Goal: Transaction & Acquisition: Download file/media

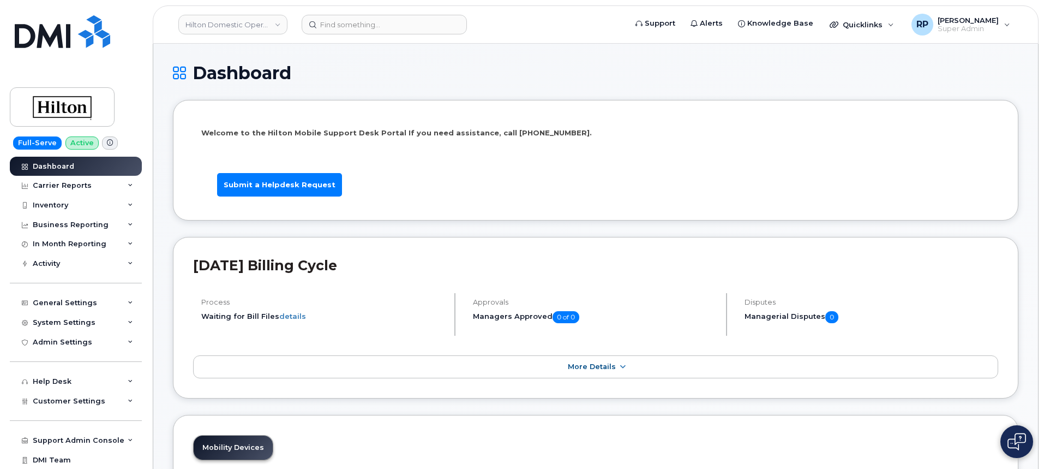
scroll to position [1697, 0]
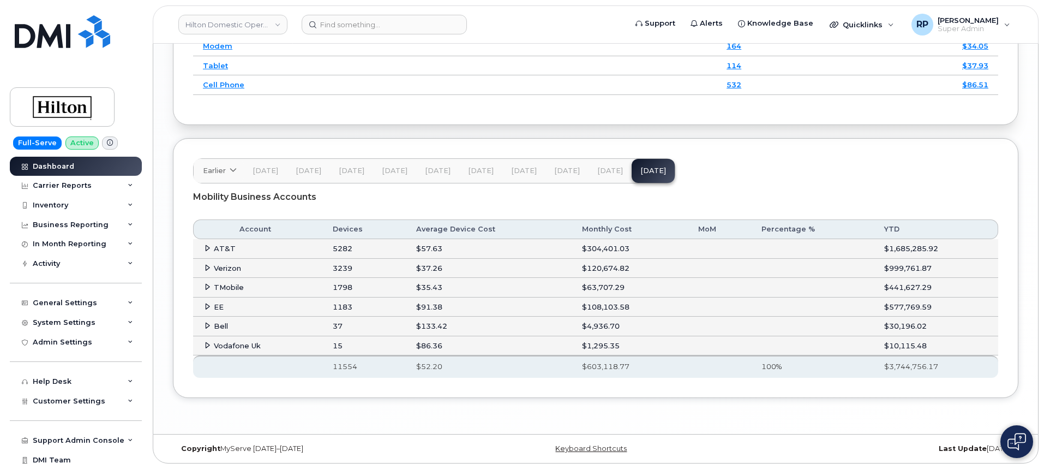
click at [556, 171] on span "[DATE]" at bounding box center [567, 170] width 26 height 9
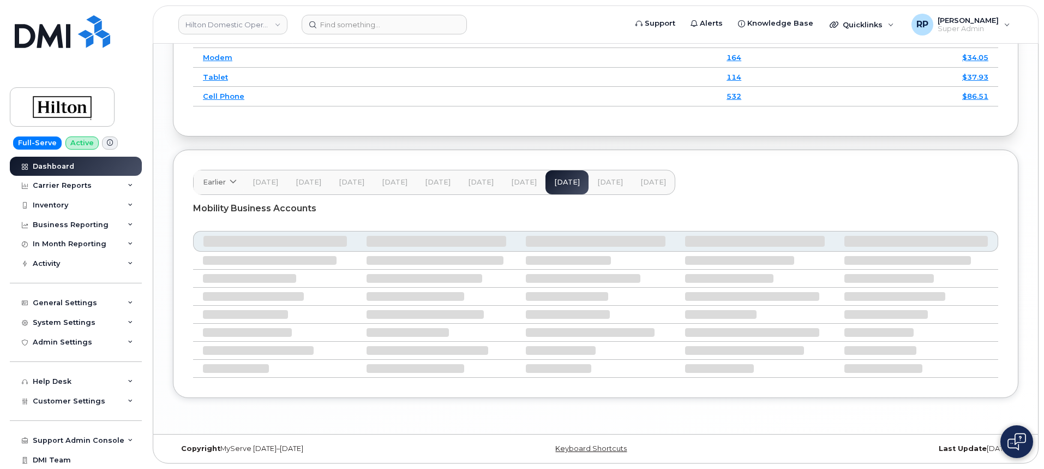
scroll to position [1685, 0]
click at [79, 183] on div "Carrier Reports" at bounding box center [62, 185] width 59 height 9
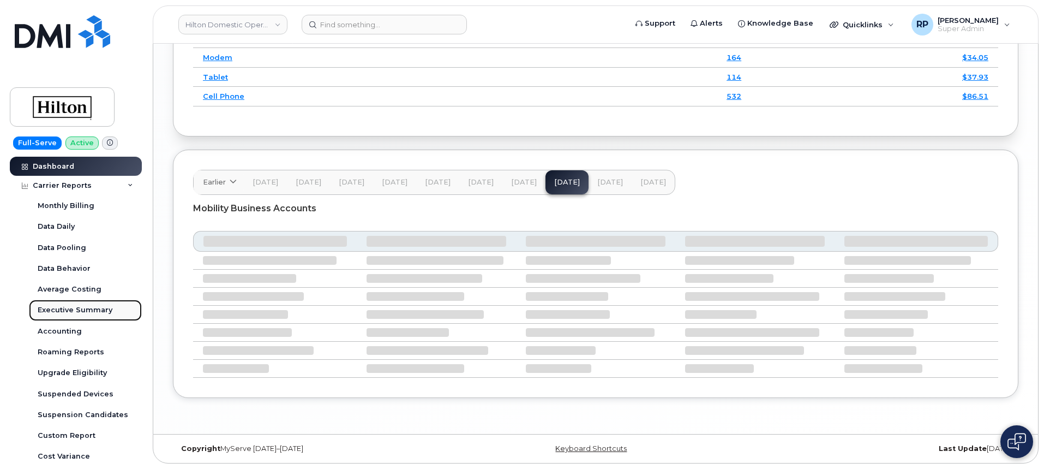
click at [70, 310] on div "Executive Summary" at bounding box center [75, 310] width 75 height 10
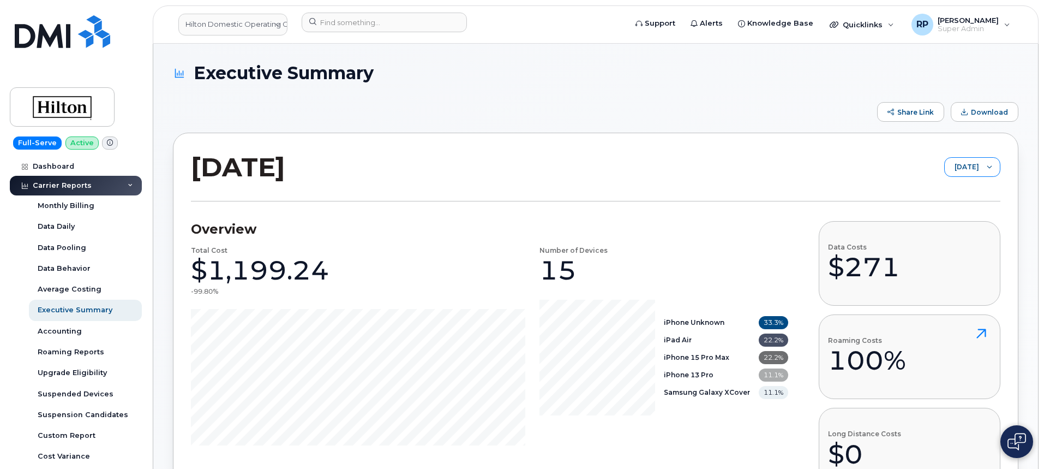
click at [965, 166] on span "[DATE]" at bounding box center [962, 168] width 34 height 20
click at [947, 243] on span "[DATE]" at bounding box center [946, 247] width 23 height 10
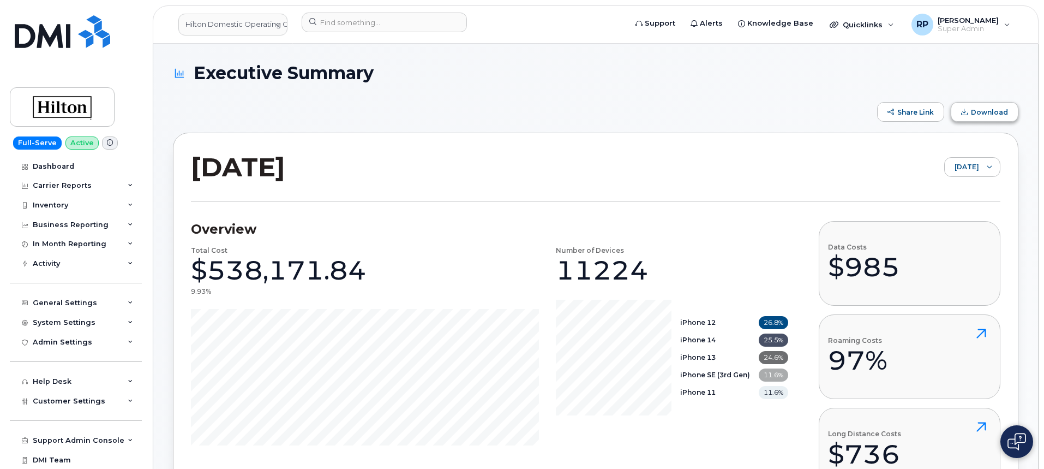
click at [959, 119] on button "Download" at bounding box center [985, 112] width 68 height 20
click at [554, 232] on h3 "Overview" at bounding box center [489, 229] width 597 height 16
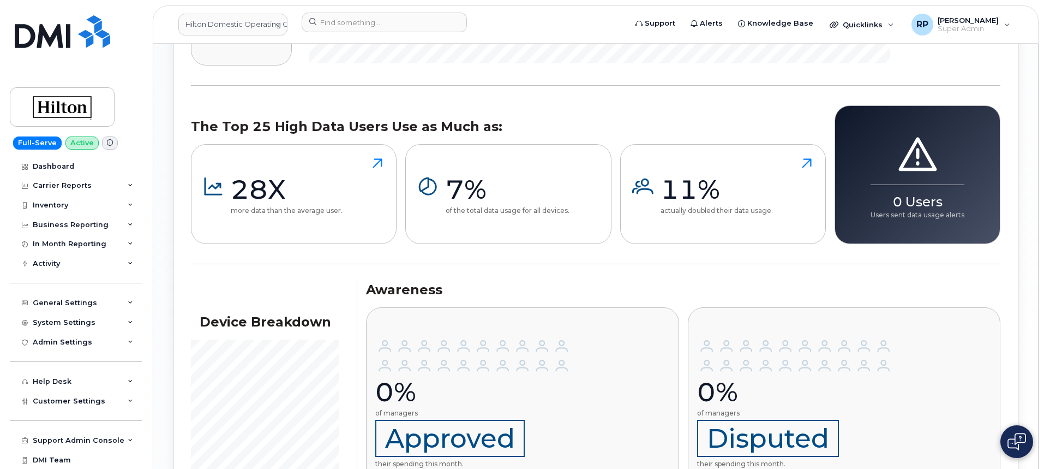
scroll to position [1322, 0]
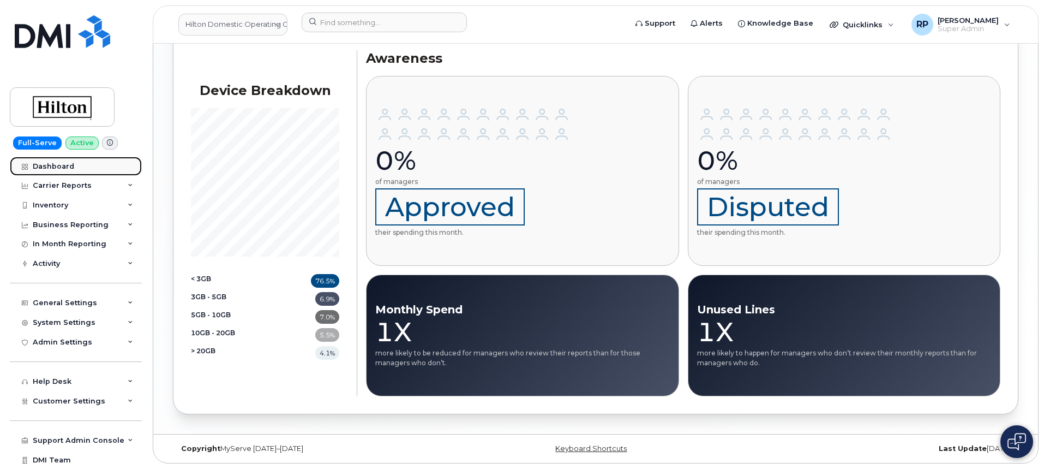
click at [56, 159] on link "Dashboard" at bounding box center [76, 167] width 132 height 20
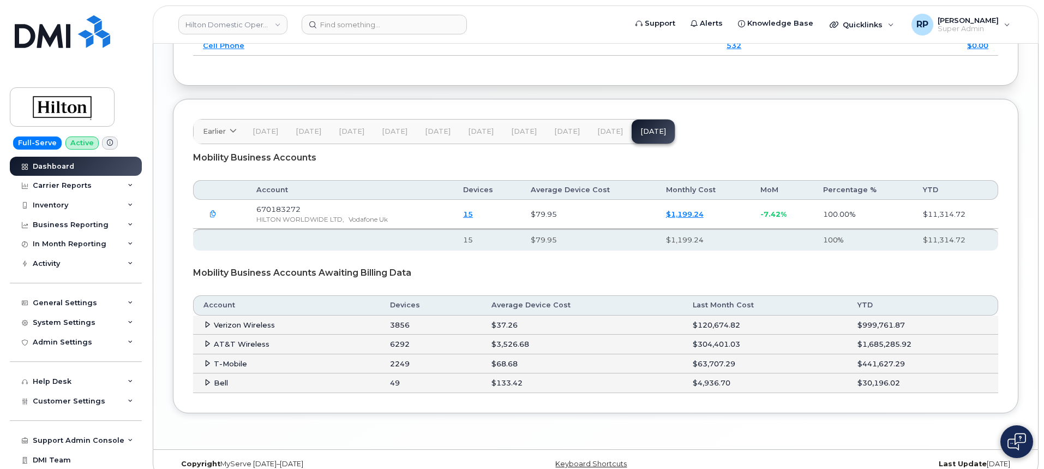
scroll to position [1751, 0]
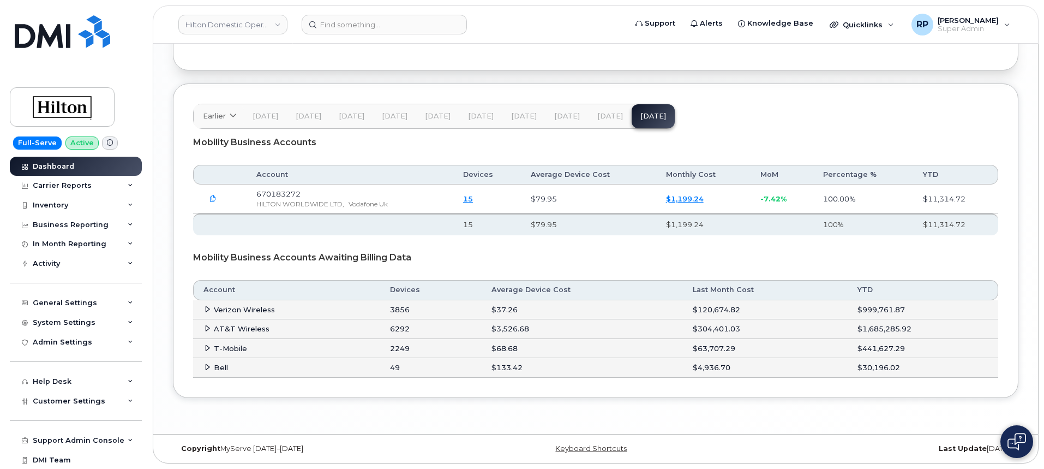
click at [598, 118] on span "[DATE]" at bounding box center [610, 116] width 26 height 9
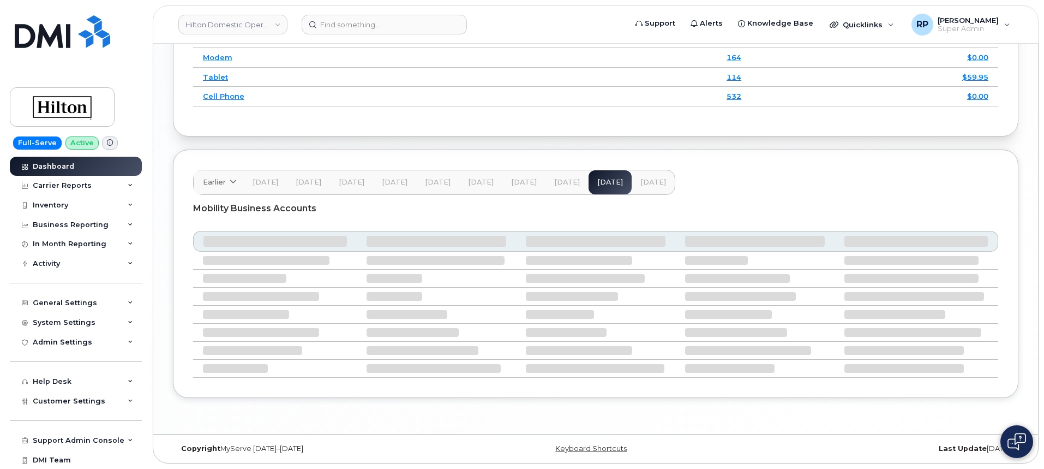
scroll to position [1697, 0]
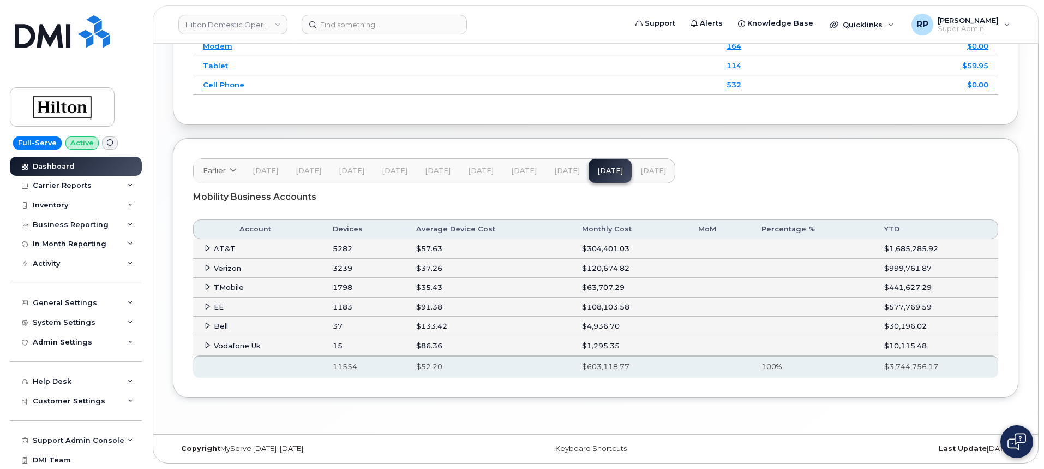
click at [209, 308] on icon at bounding box center [207, 306] width 7 height 7
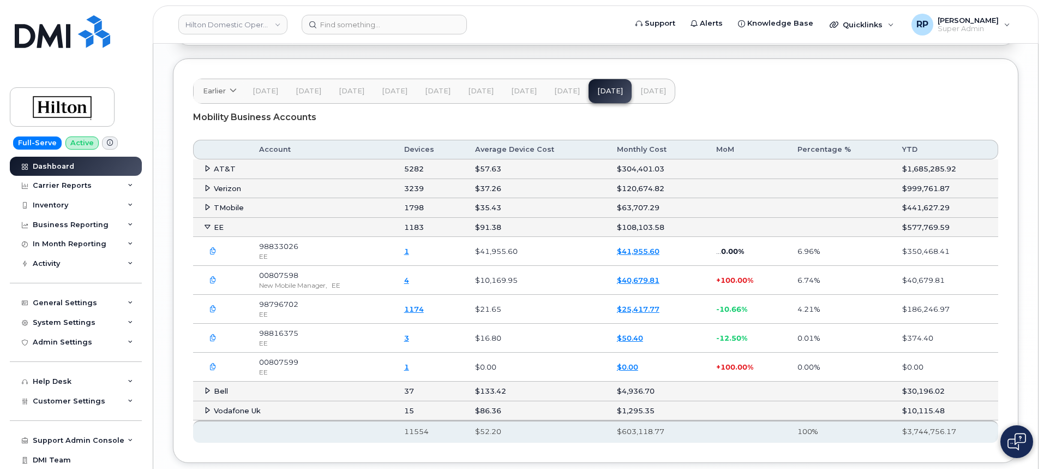
scroll to position [1788, 0]
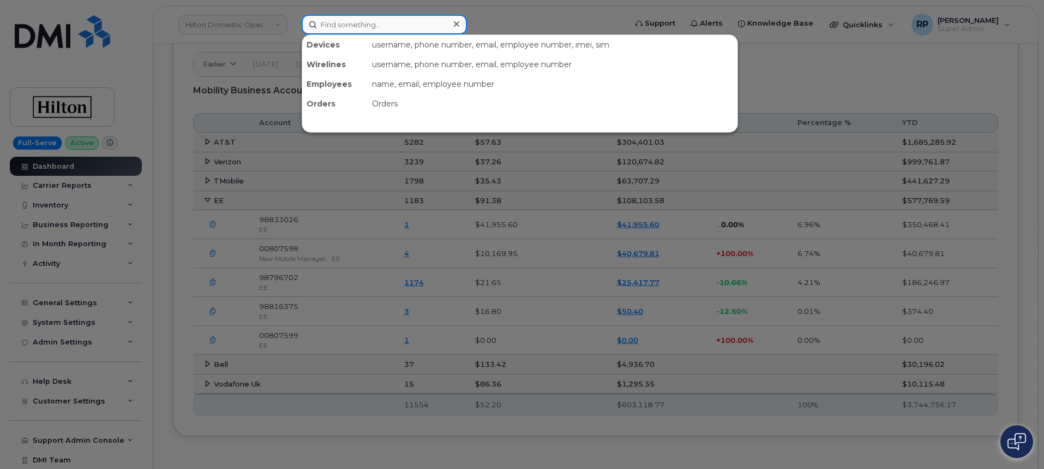
click at [352, 29] on input at bounding box center [384, 25] width 165 height 20
paste input "QLRRJPOO"
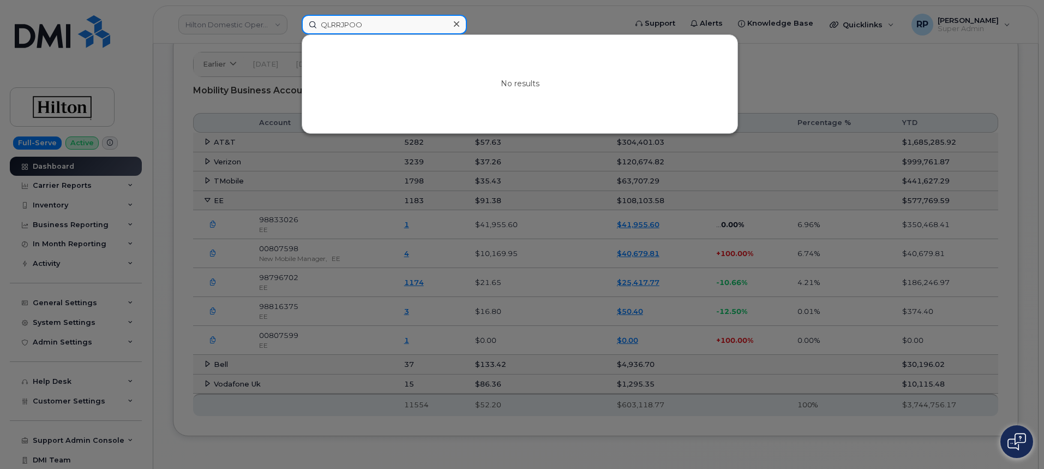
drag, startPoint x: 388, startPoint y: 22, endPoint x: 227, endPoint y: 35, distance: 161.4
click at [293, 34] on div "QLRRJPOO No results" at bounding box center [460, 25] width 335 height 20
paste input
drag, startPoint x: 242, startPoint y: 26, endPoint x: 179, endPoint y: 28, distance: 62.7
click at [293, 28] on div "QLRRJPOO No results" at bounding box center [460, 25] width 335 height 20
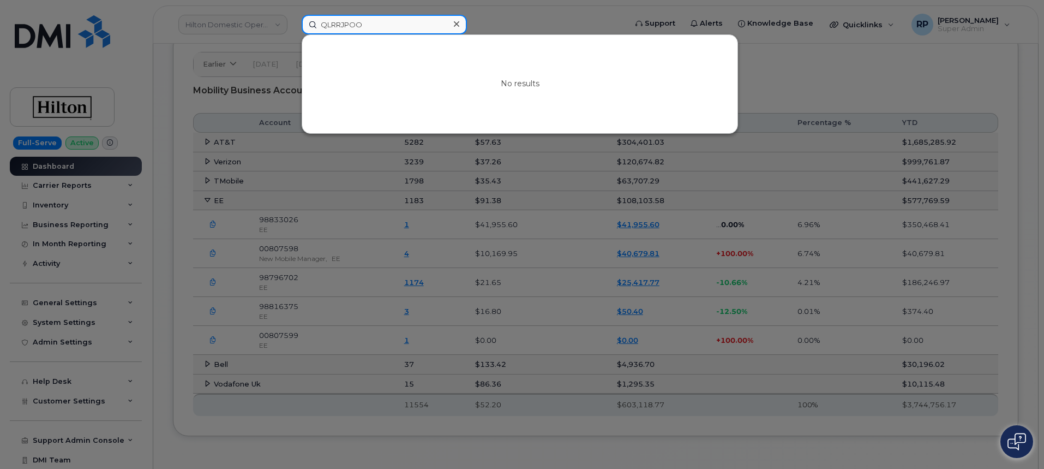
drag, startPoint x: 381, startPoint y: 28, endPoint x: 314, endPoint y: 11, distance: 68.7
click at [296, 29] on div "QLRRJPOO No results" at bounding box center [460, 25] width 335 height 20
click at [317, 21] on input "72880655" at bounding box center [384, 25] width 165 height 20
drag, startPoint x: 383, startPoint y: 22, endPoint x: 278, endPoint y: 17, distance: 105.4
click at [293, 17] on div "072880655 No results" at bounding box center [460, 25] width 335 height 20
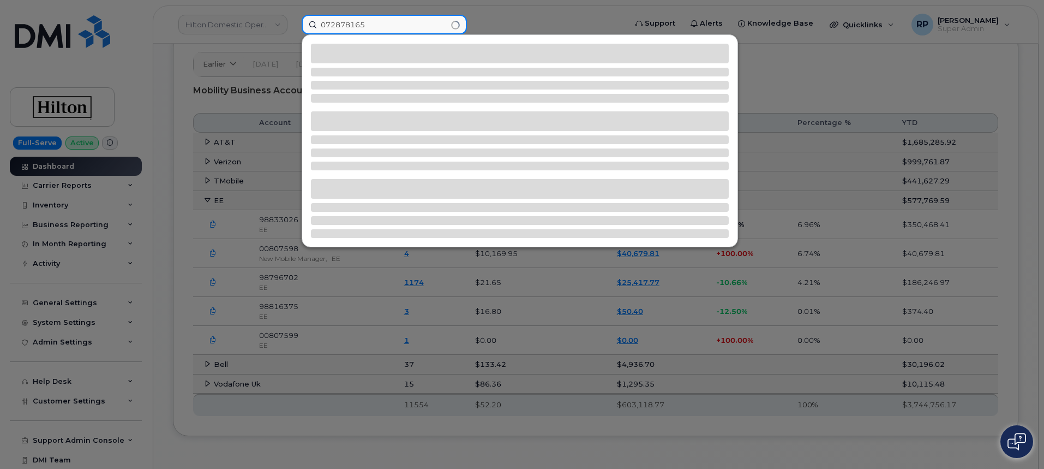
type input "072878165"
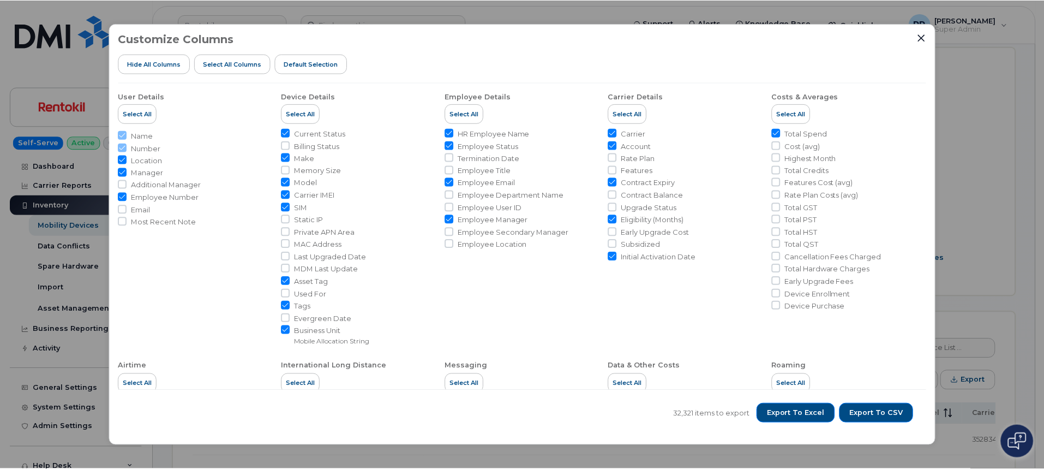
scroll to position [91, 0]
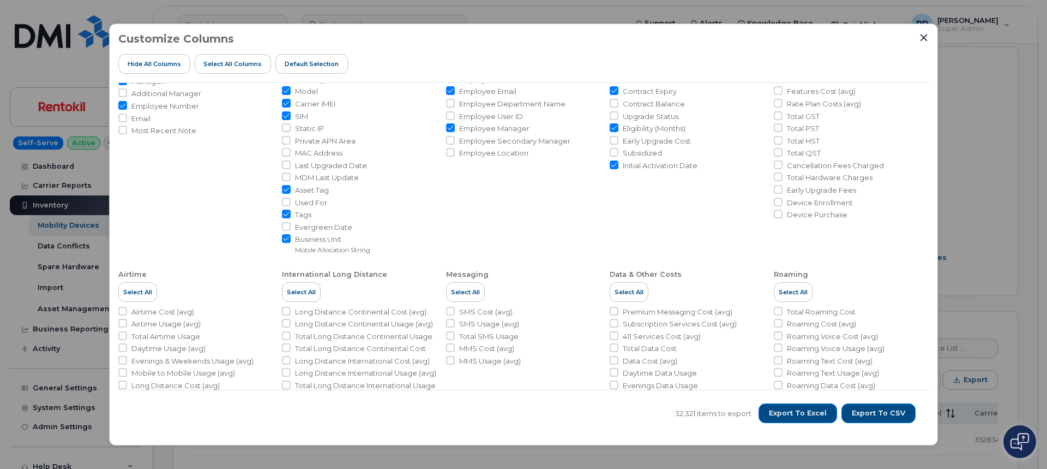
click at [80, 72] on div "Customize Columns Hide All Columns Select all Columns Default Selection User De…" at bounding box center [523, 234] width 1047 height 469
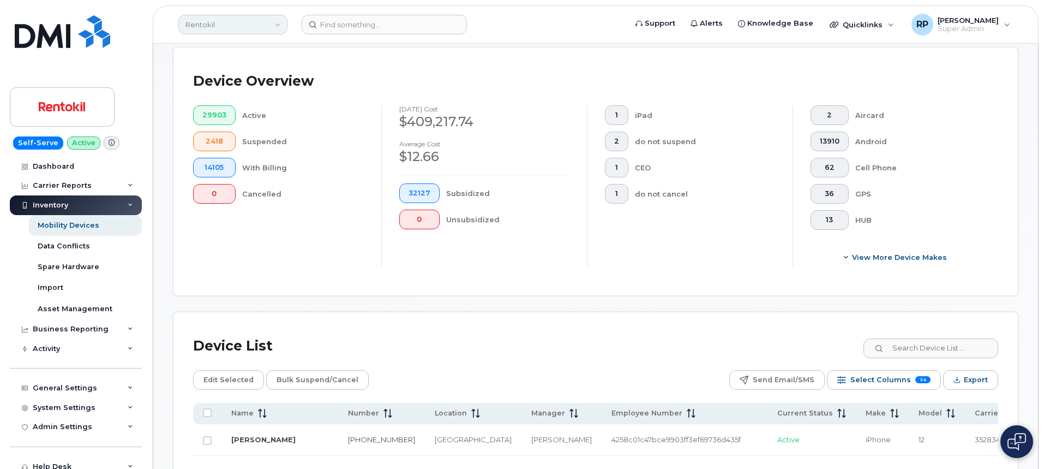
click at [213, 28] on link "Rentokil" at bounding box center [232, 25] width 109 height 20
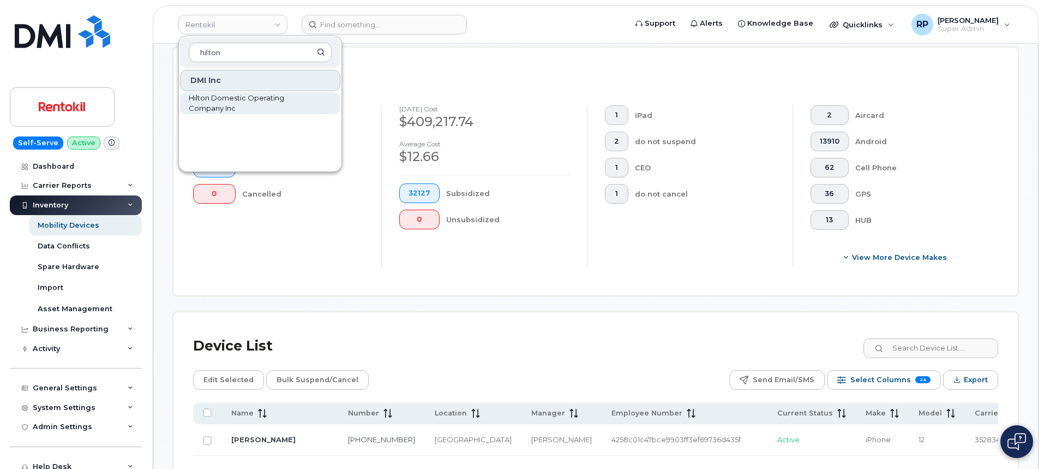
type input "hilton"
click at [225, 100] on span "Hilton Domestic Operating Company Inc" at bounding box center [251, 103] width 125 height 21
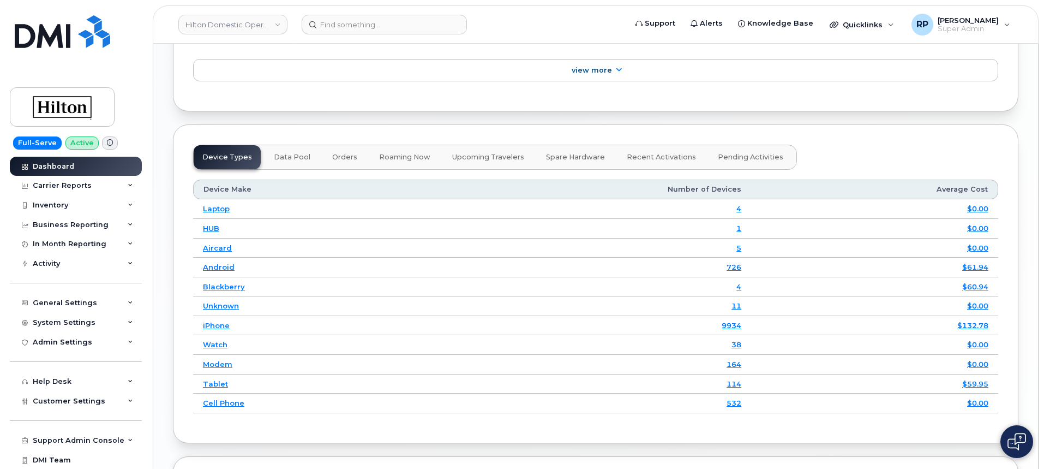
scroll to position [1636, 0]
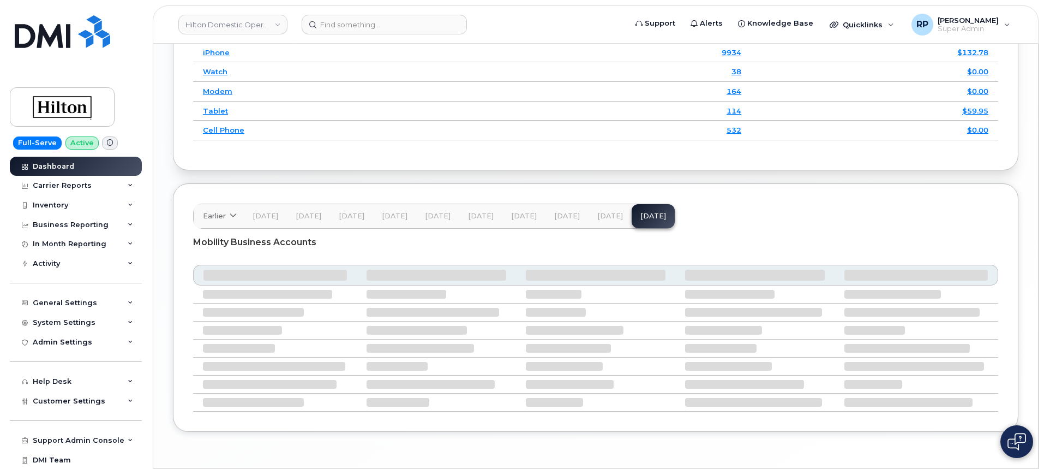
click at [597, 220] on span "[DATE]" at bounding box center [610, 216] width 26 height 9
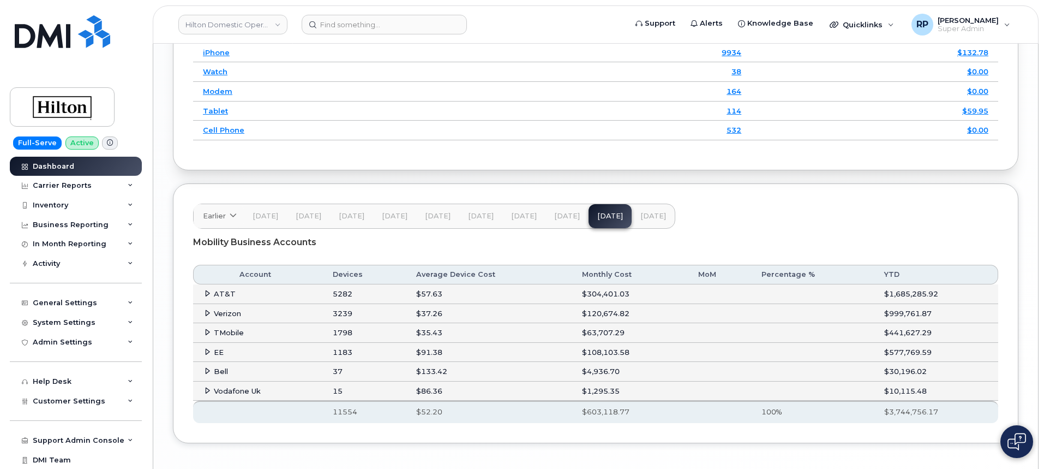
click at [204, 355] on icon at bounding box center [207, 351] width 7 height 7
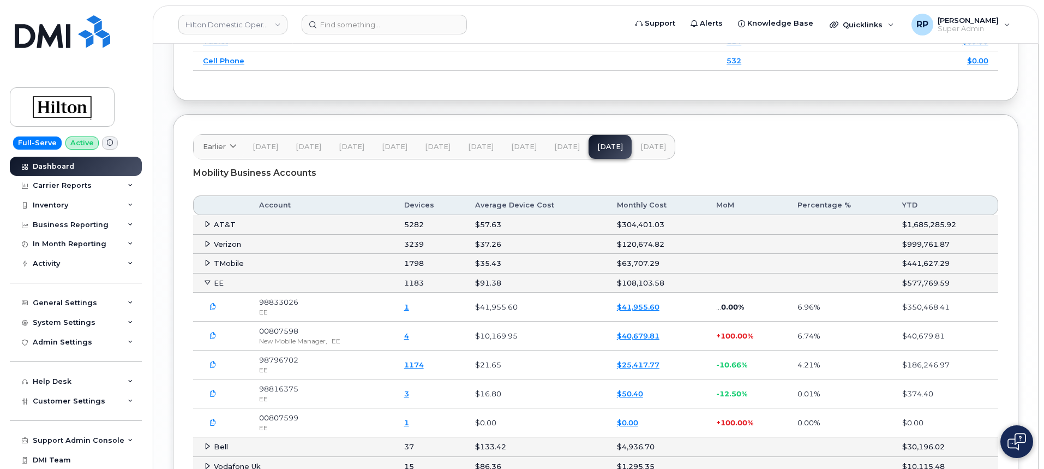
scroll to position [1727, 0]
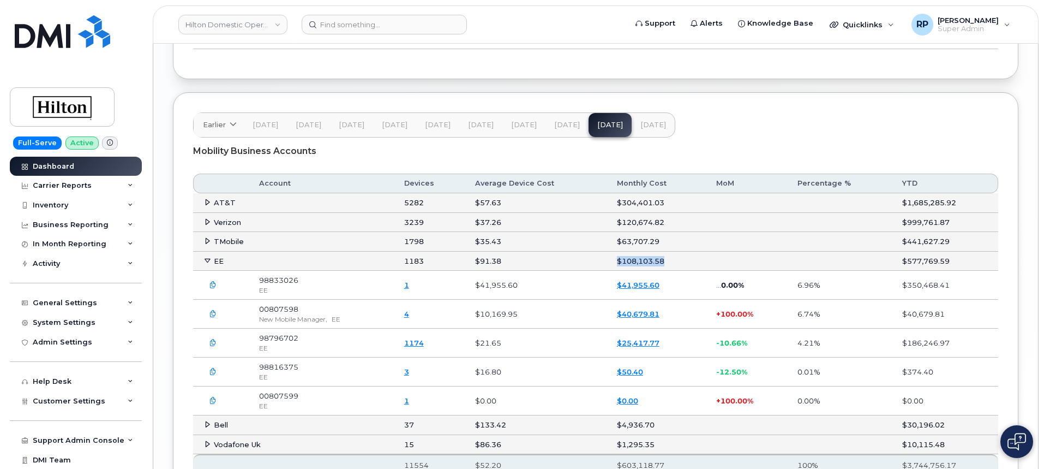
drag, startPoint x: 610, startPoint y: 278, endPoint x: 697, endPoint y: 277, distance: 86.7
click at [697, 271] on td "$108,103.58" at bounding box center [656, 261] width 99 height 20
click at [558, 129] on span "[DATE]" at bounding box center [567, 125] width 26 height 9
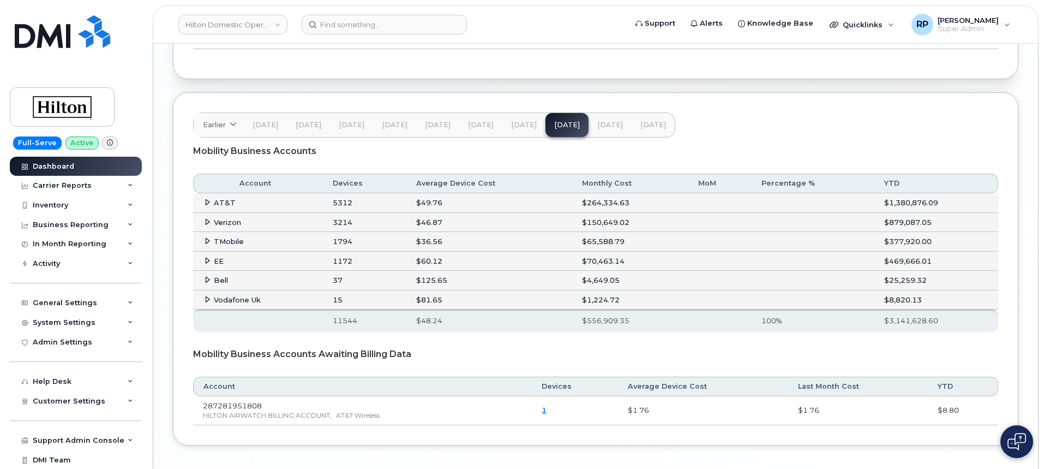
click at [206, 264] on icon at bounding box center [207, 260] width 7 height 7
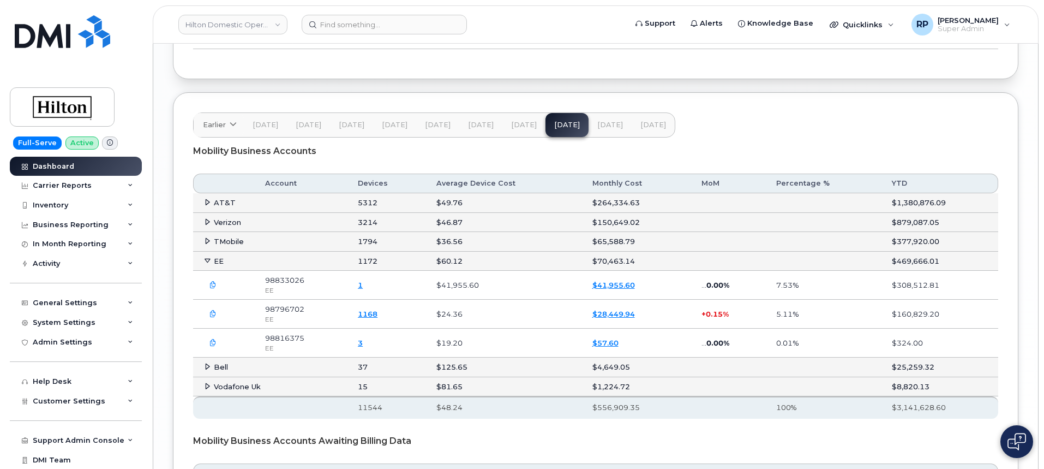
scroll to position [1818, 0]
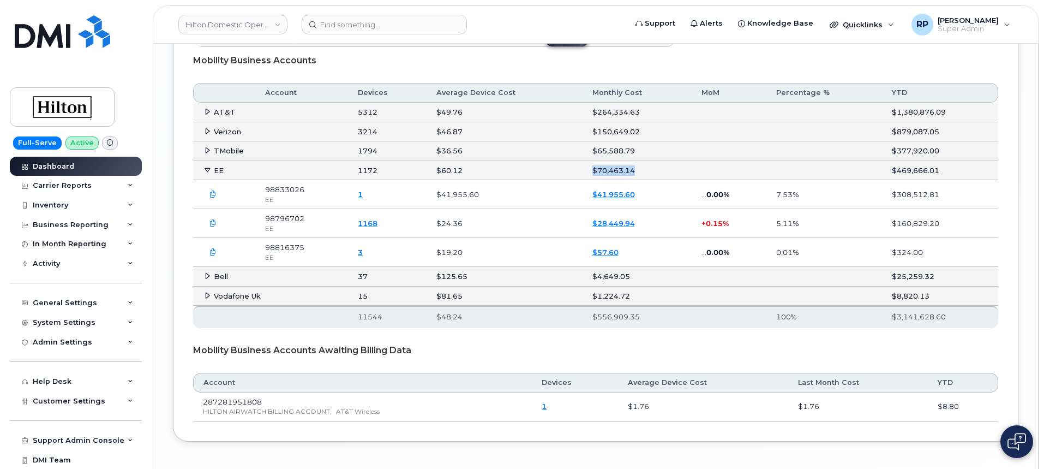
drag, startPoint x: 590, startPoint y: 183, endPoint x: 659, endPoint y: 194, distance: 69.5
click at [659, 181] on td "$70,463.14" at bounding box center [636, 171] width 109 height 20
click at [213, 227] on icon "button" at bounding box center [212, 223] width 7 height 7
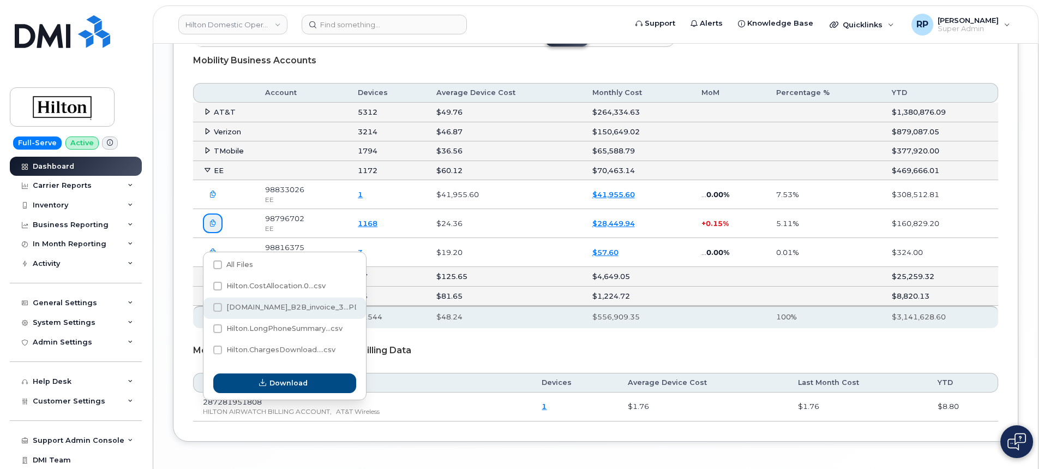
click at [278, 306] on span "Hilton.EE_B2B_invoice_3...PDF" at bounding box center [295, 307] width 139 height 8
click at [206, 306] on input "Hilton.EE_B2B_invoice_3...PDF" at bounding box center [202, 307] width 5 height 5
checkbox input "true"
click at [214, 198] on icon "button" at bounding box center [212, 194] width 7 height 7
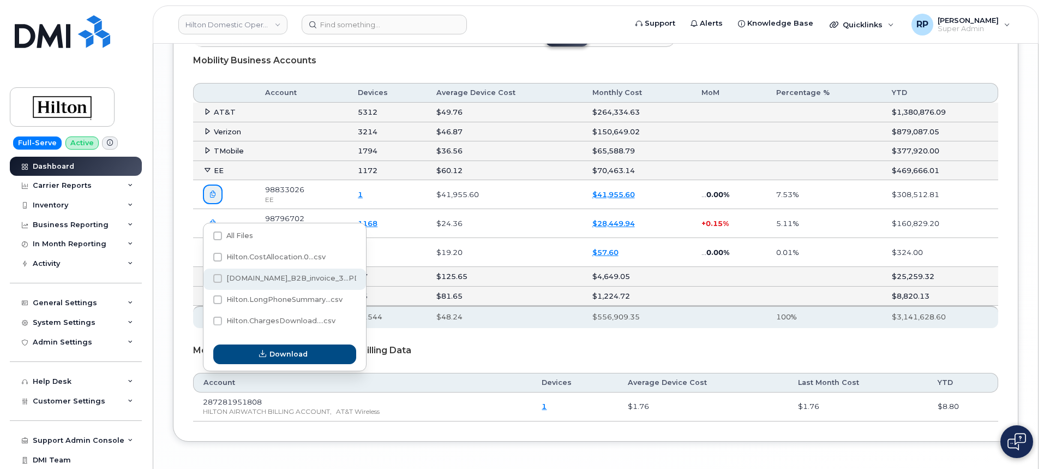
click at [269, 275] on span "Hilton.EE_B2B_invoice_3...PDF" at bounding box center [295, 278] width 139 height 8
click at [206, 276] on input "Hilton.EE_B2B_invoice_3...PDF" at bounding box center [202, 278] width 5 height 5
checkbox input "true"
click at [555, 364] on div "Mobility Business Accounts Awaiting Billing Data" at bounding box center [595, 350] width 805 height 27
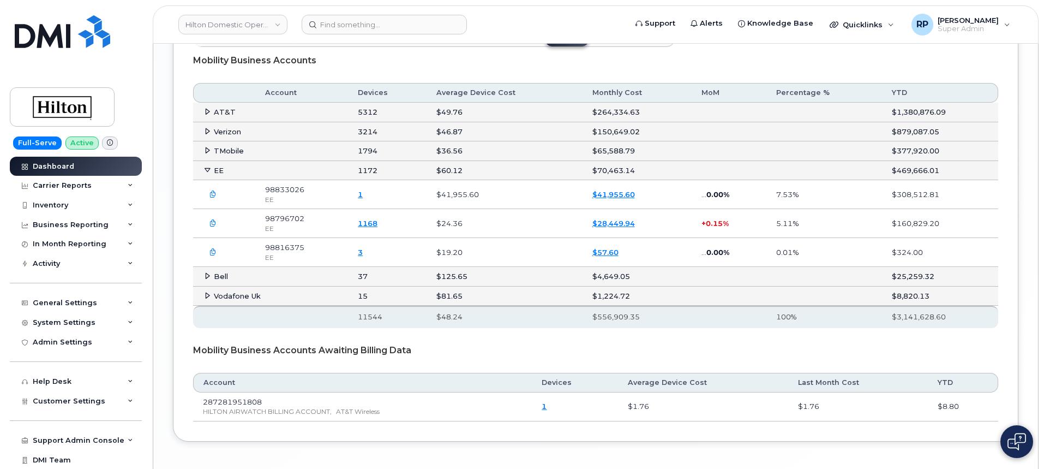
scroll to position [1727, 0]
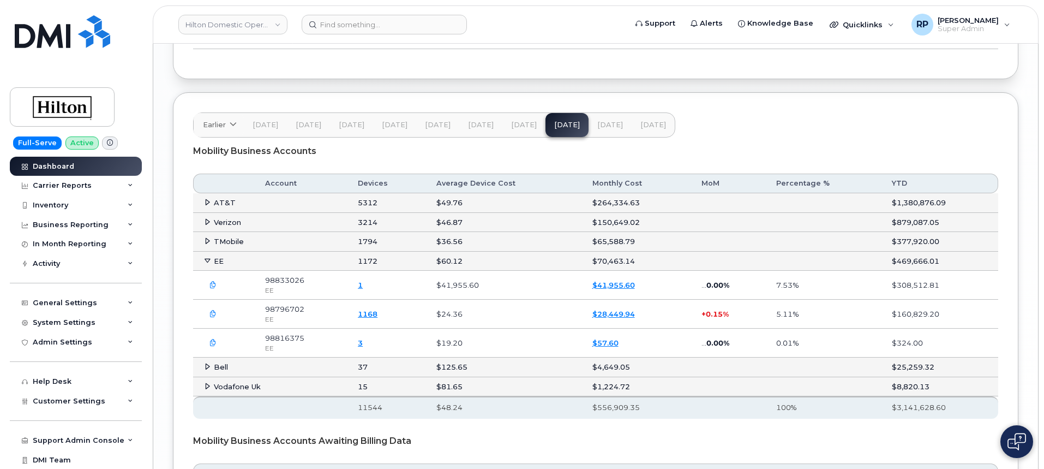
click at [604, 129] on span "Jul 25" at bounding box center [610, 125] width 26 height 9
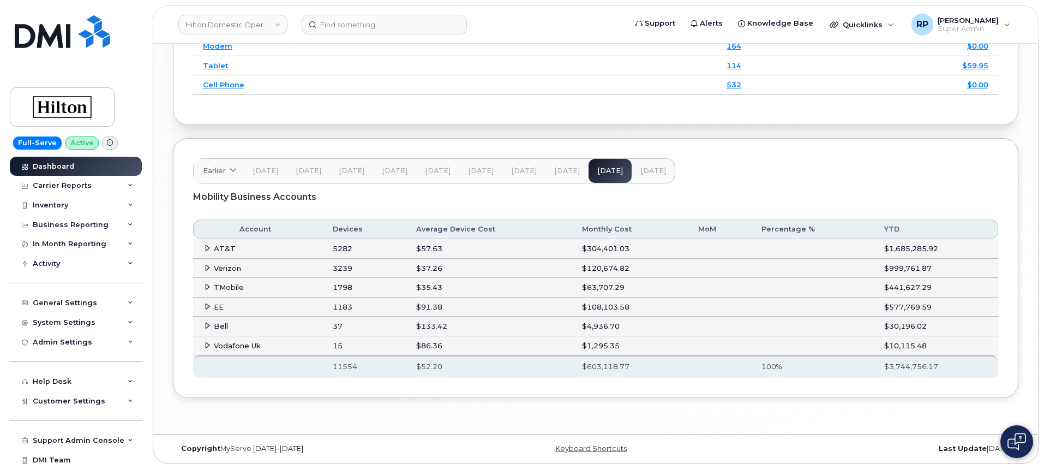
scroll to position [1697, 0]
click at [205, 309] on icon at bounding box center [207, 306] width 7 height 7
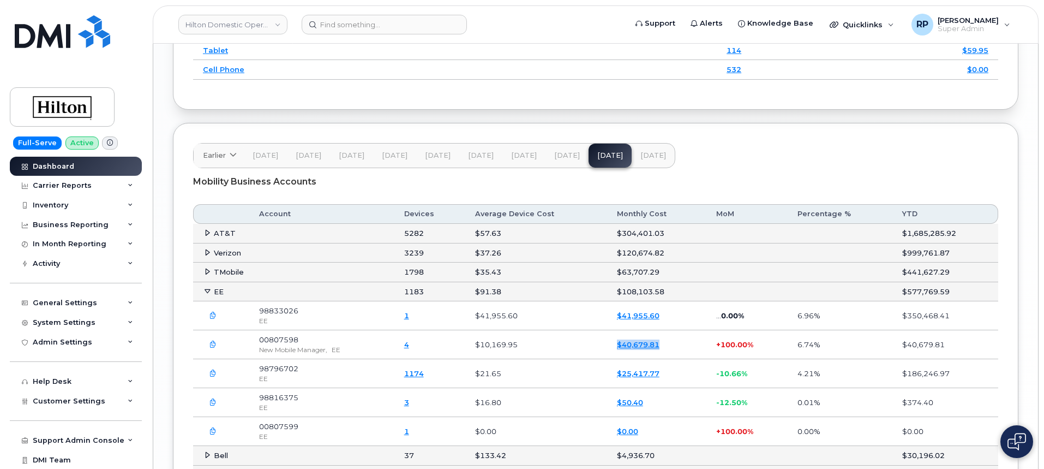
drag, startPoint x: 677, startPoint y: 363, endPoint x: 600, endPoint y: 362, distance: 76.4
click at [600, 359] on tr "00807598 New Mobile Manager, EE 4 $10,169.95 $40,679.81 + 100.00% 6.74% $40,679…" at bounding box center [595, 344] width 805 height 29
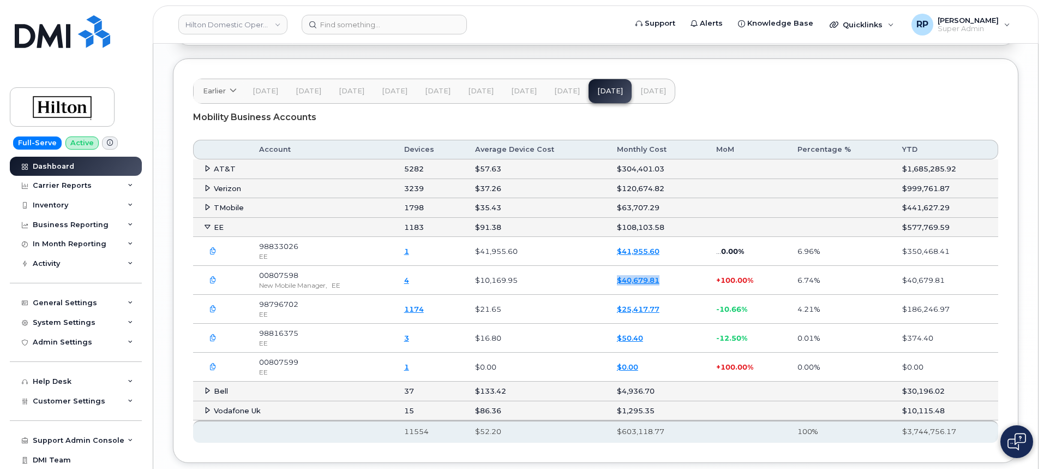
scroll to position [1787, 0]
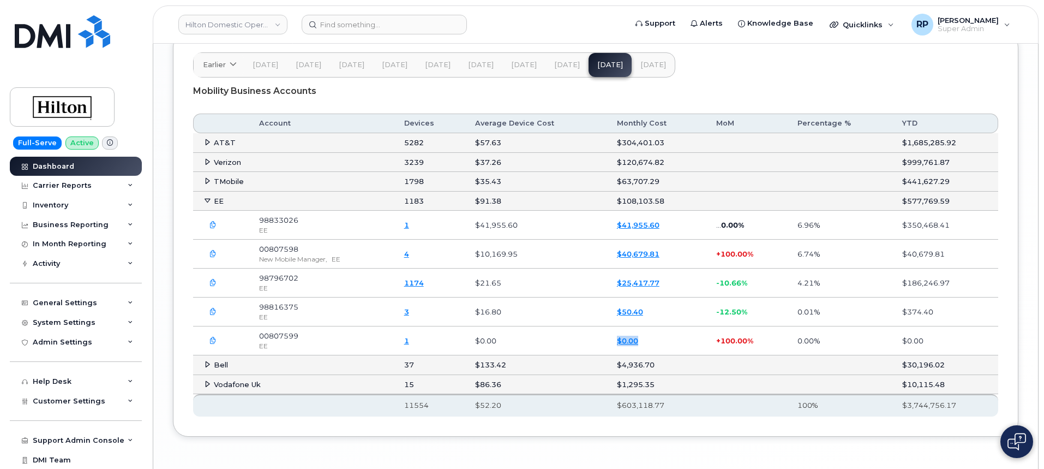
drag, startPoint x: 606, startPoint y: 358, endPoint x: 678, endPoint y: 359, distance: 71.4
click at [0, 0] on tr "00807599 EE 1 $0.00 $0.00 + 100.00% 0.00% $0.00" at bounding box center [0, 0] width 0 height 0
drag, startPoint x: 608, startPoint y: 239, endPoint x: 680, endPoint y: 240, distance: 72.0
click at [680, 239] on td "$41,955.60" at bounding box center [656, 225] width 99 height 29
drag, startPoint x: 606, startPoint y: 297, endPoint x: 663, endPoint y: 301, distance: 57.4
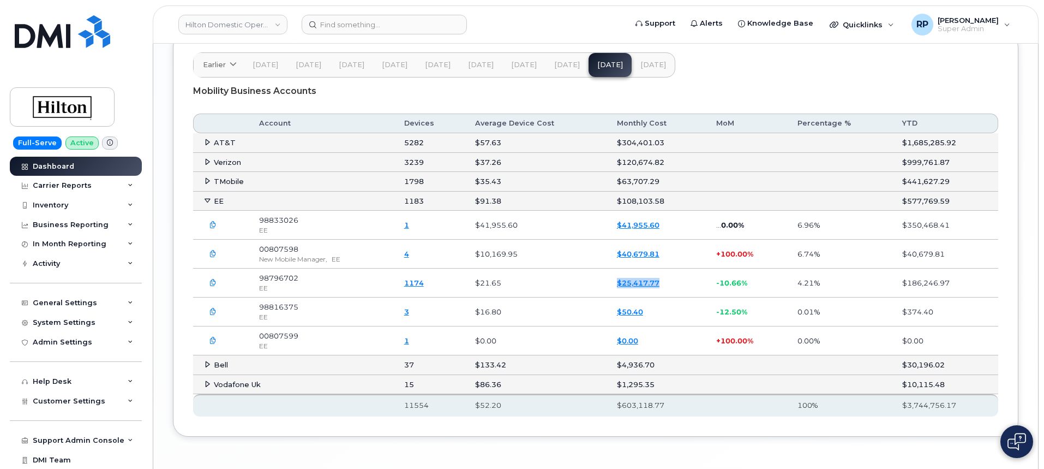
click at [663, 297] on tr "98796702 EE 1174 $21.65 $25,417.77 -10.66% 4.21% $186,246.97" at bounding box center [595, 282] width 805 height 29
click at [214, 286] on icon "button" at bounding box center [212, 282] width 7 height 7
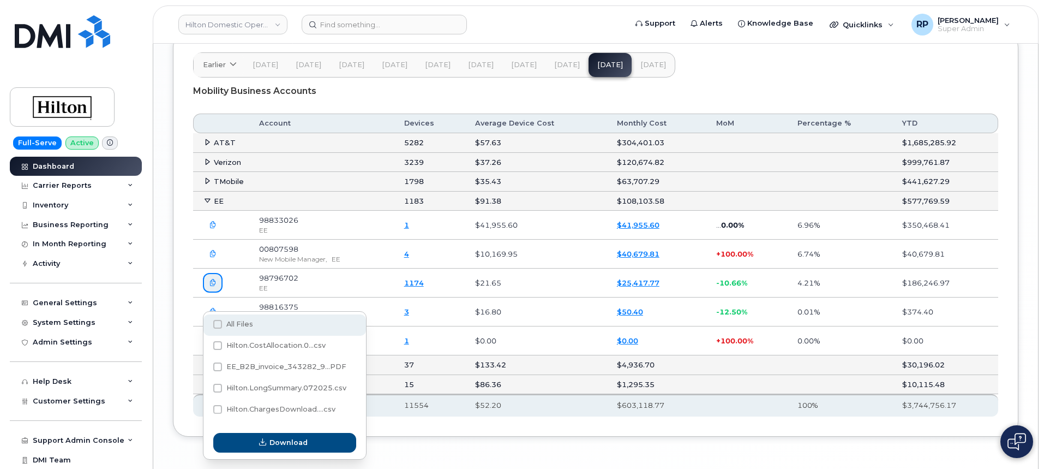
click at [219, 327] on span at bounding box center [217, 324] width 9 height 9
click at [206, 327] on input "All Files" at bounding box center [202, 324] width 5 height 5
checkbox input "true"
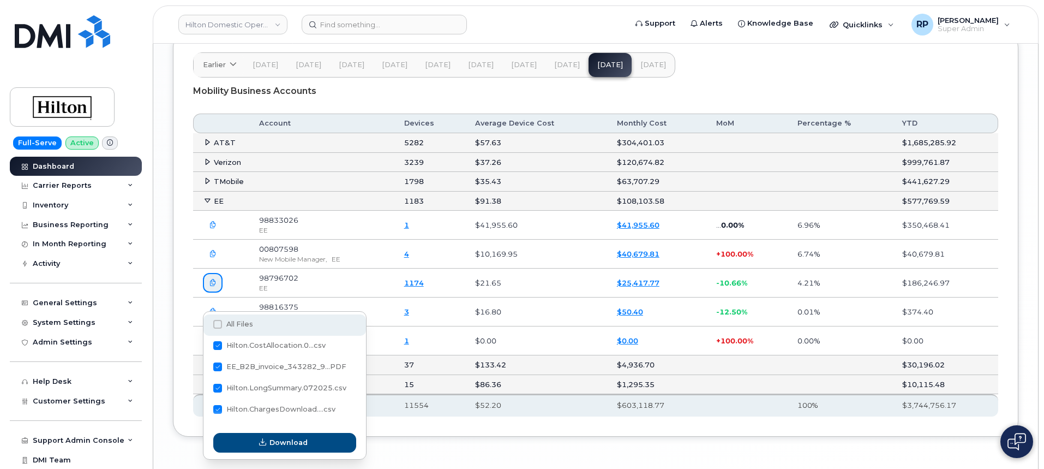
checkbox input "true"
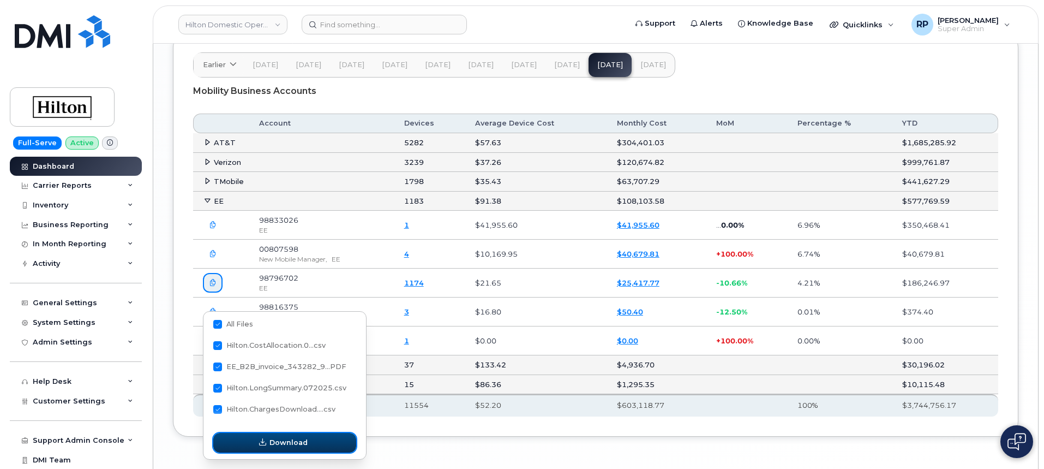
click at [285, 436] on button "Download" at bounding box center [284, 443] width 143 height 20
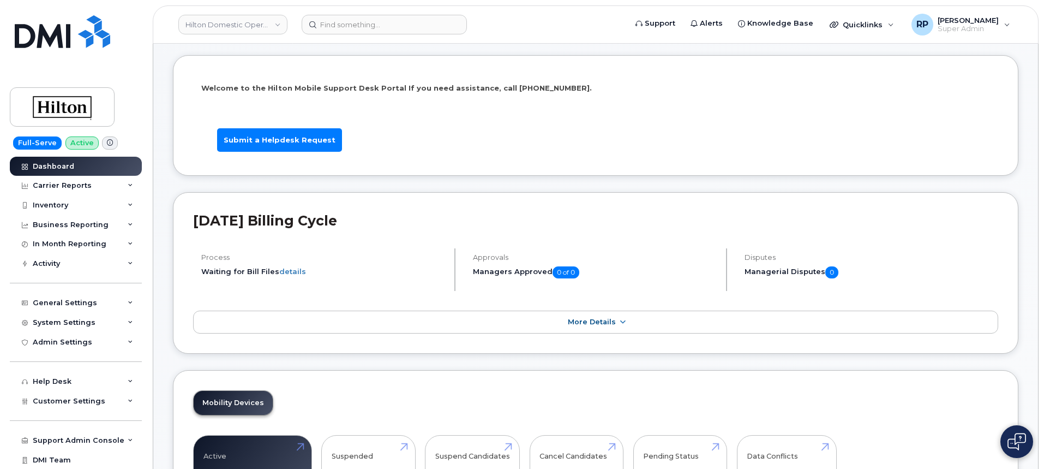
scroll to position [0, 0]
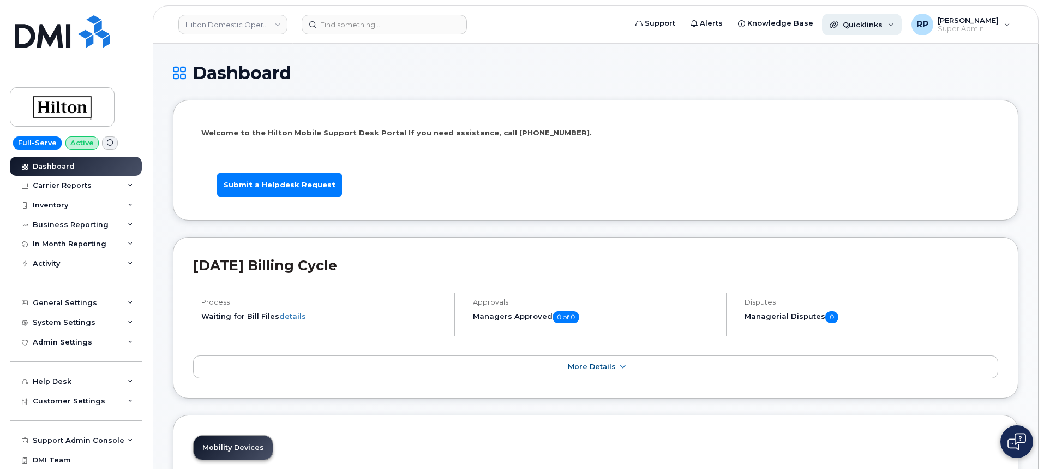
click at [882, 21] on span "Quicklinks" at bounding box center [863, 24] width 40 height 9
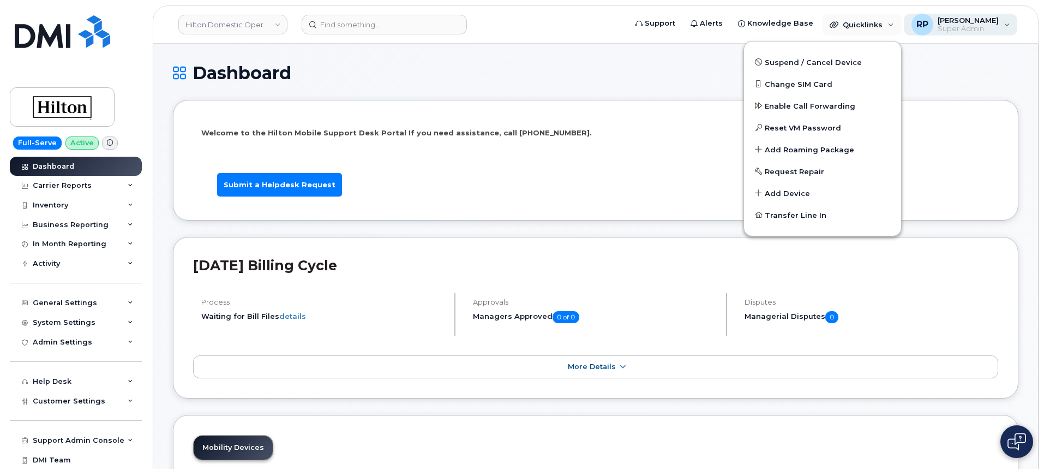
click at [1013, 26] on div "RP Ryan Partack Super Admin" at bounding box center [961, 25] width 114 height 22
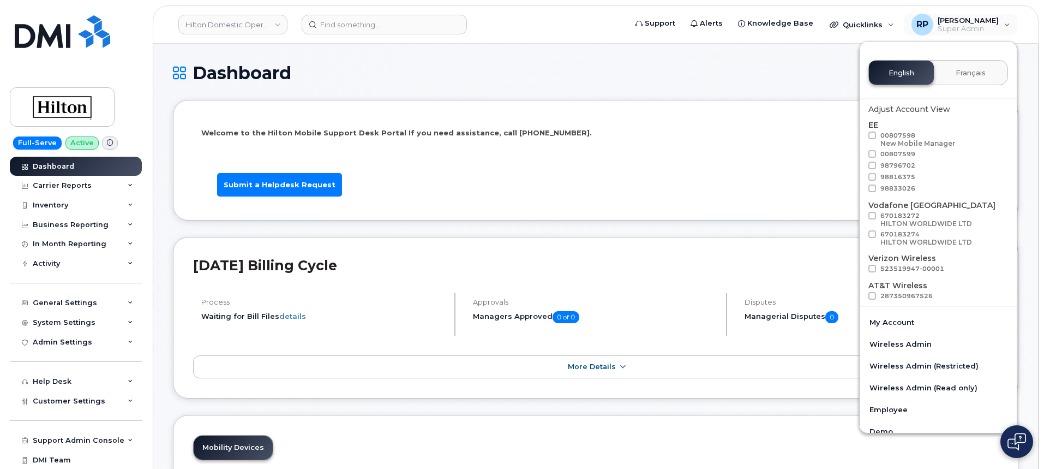
click at [870, 189] on span at bounding box center [872, 188] width 8 height 8
click at [861, 189] on input "98833026" at bounding box center [857, 186] width 5 height 5
checkbox input "true"
click at [869, 176] on span at bounding box center [872, 177] width 8 height 8
click at [861, 176] on input "98816375" at bounding box center [857, 175] width 5 height 5
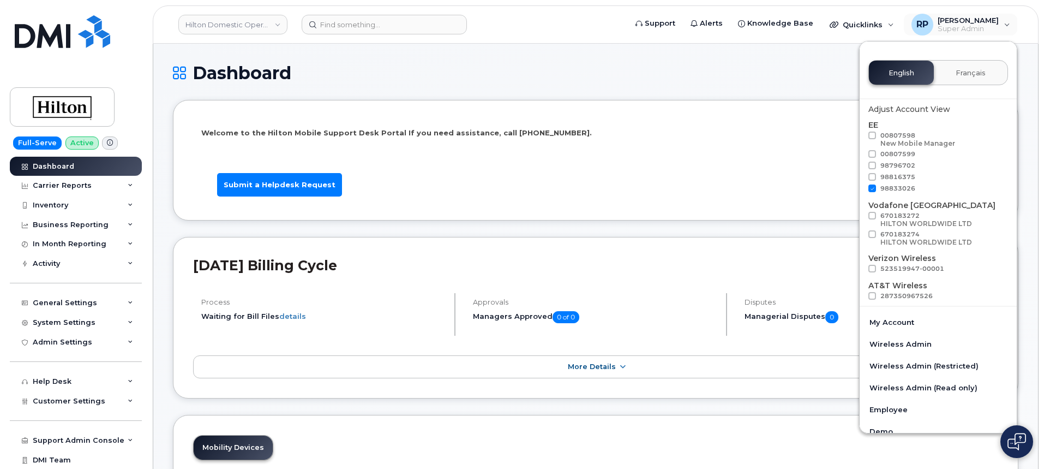
checkbox input "true"
click at [872, 166] on span at bounding box center [872, 165] width 8 height 8
click at [861, 166] on input "98796702" at bounding box center [857, 163] width 5 height 5
checkbox input "true"
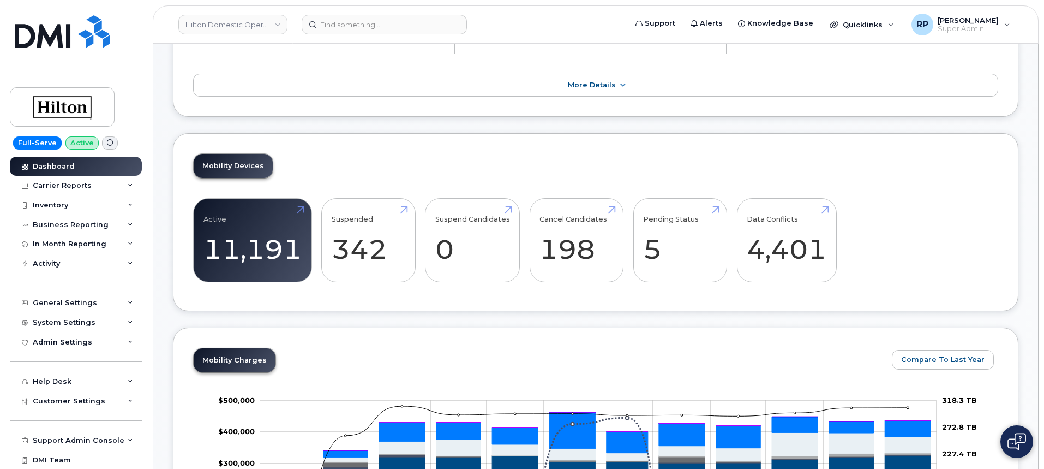
scroll to position [273, 0]
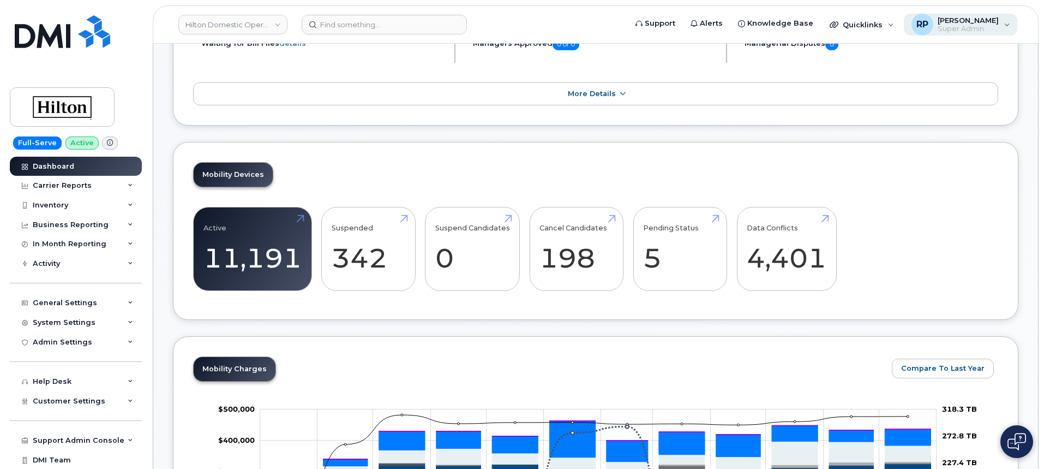
click at [976, 26] on span "Super Admin" at bounding box center [968, 29] width 61 height 9
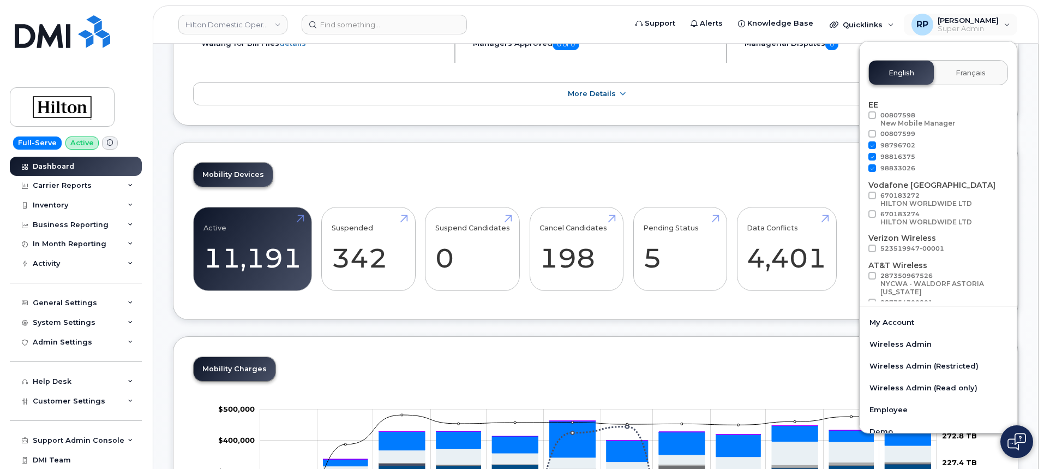
scroll to position [0, 0]
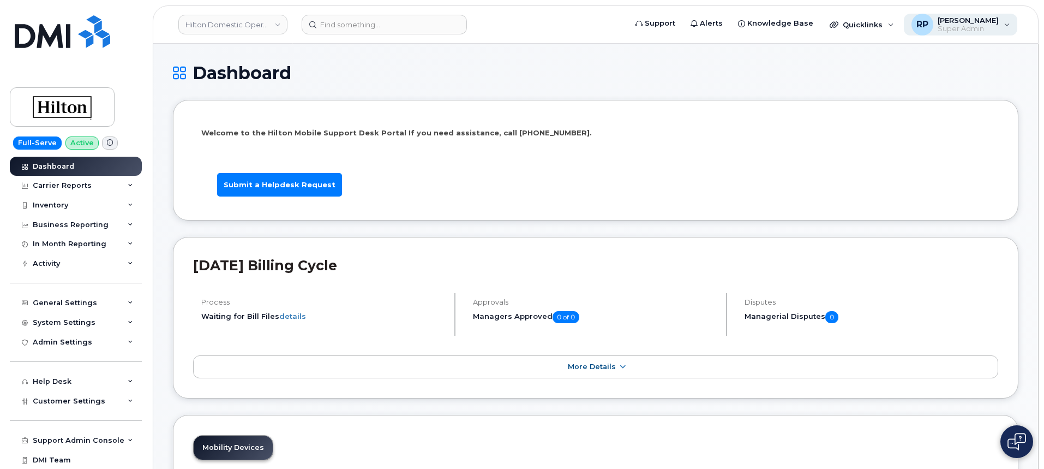
click at [972, 29] on span "Super Admin" at bounding box center [968, 29] width 61 height 9
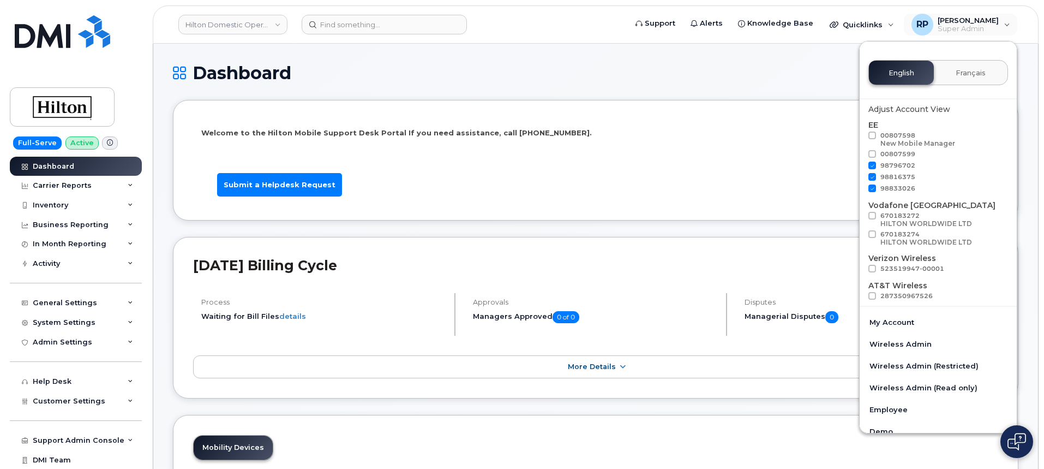
click at [872, 153] on span at bounding box center [872, 154] width 8 height 8
click at [861, 153] on input "00807599" at bounding box center [857, 152] width 5 height 5
checkbox input "true"
click at [870, 134] on span at bounding box center [872, 135] width 8 height 8
click at [861, 134] on input "00807598 New Mobile Manager" at bounding box center [857, 133] width 5 height 5
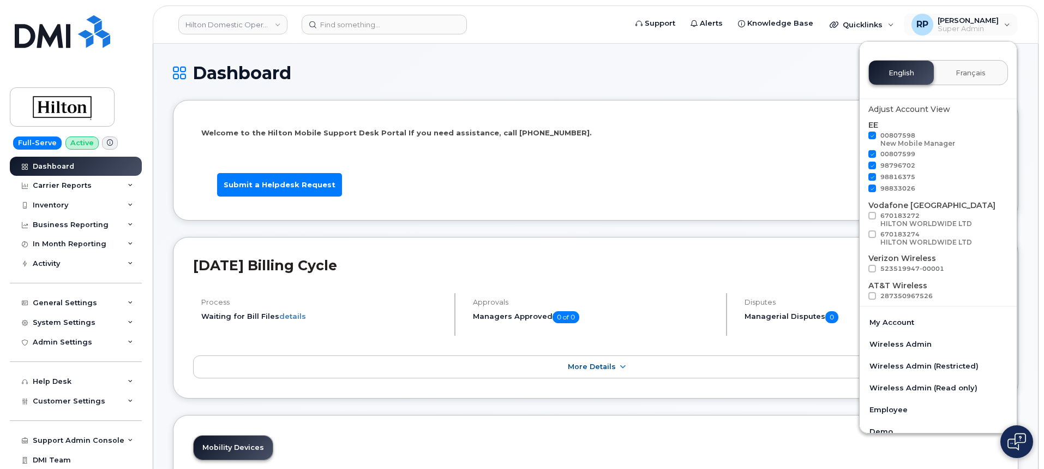
click at [872, 134] on span at bounding box center [872, 135] width 8 height 8
click at [861, 134] on input "00807598 New Mobile Manager" at bounding box center [857, 133] width 5 height 5
click at [872, 133] on span at bounding box center [872, 135] width 8 height 8
click at [861, 133] on input "00807598 New Mobile Manager" at bounding box center [857, 133] width 5 height 5
checkbox input "true"
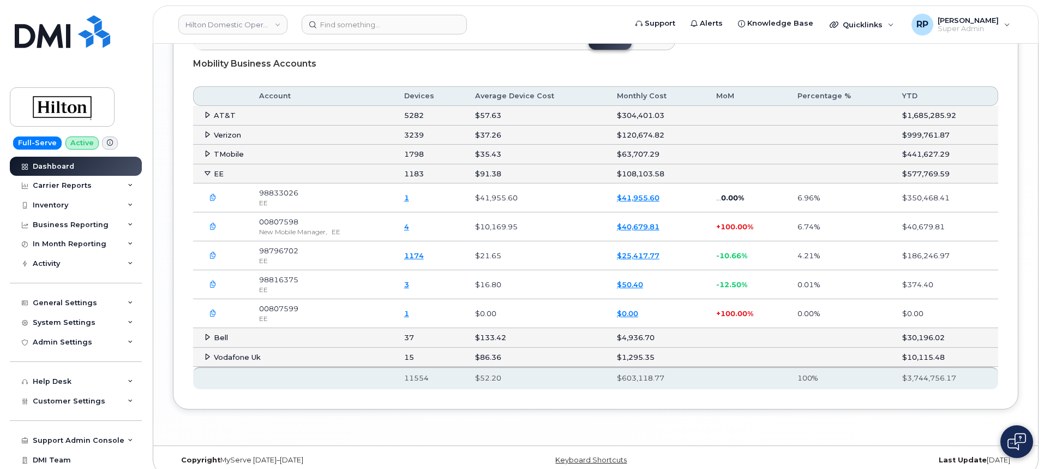
scroll to position [1818, 0]
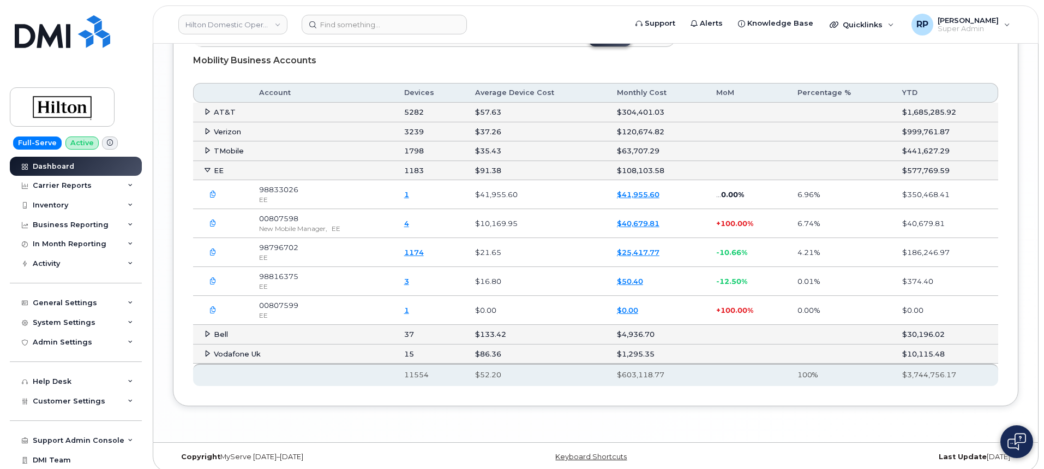
click at [205, 173] on icon at bounding box center [207, 169] width 7 height 7
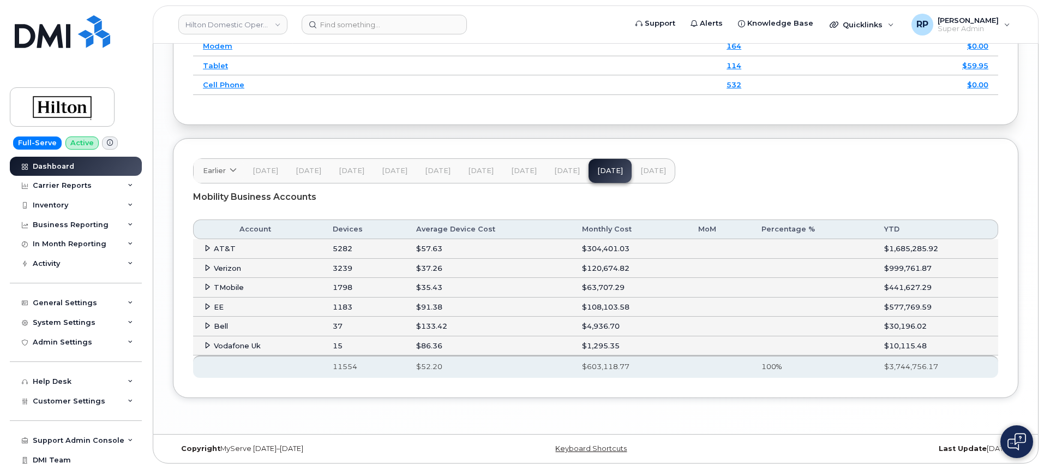
scroll to position [1697, 0]
drag, startPoint x: 589, startPoint y: 306, endPoint x: 649, endPoint y: 305, distance: 60.0
click at [649, 305] on td "$108,103.58" at bounding box center [630, 307] width 116 height 20
click at [554, 169] on span "[DATE]" at bounding box center [567, 170] width 26 height 9
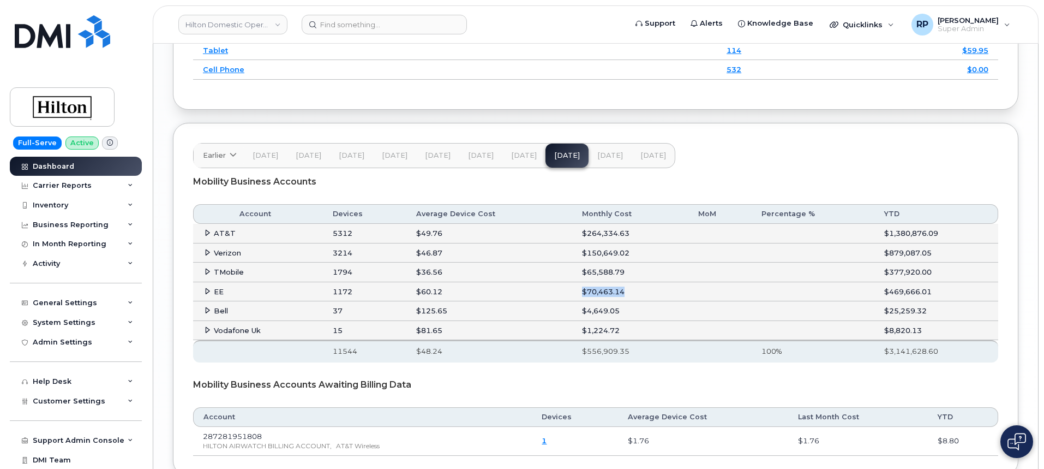
drag, startPoint x: 574, startPoint y: 306, endPoint x: 672, endPoint y: 305, distance: 98.2
click at [672, 302] on td "$70,463.14" at bounding box center [630, 292] width 116 height 20
click at [515, 160] on span "[DATE]" at bounding box center [524, 155] width 26 height 9
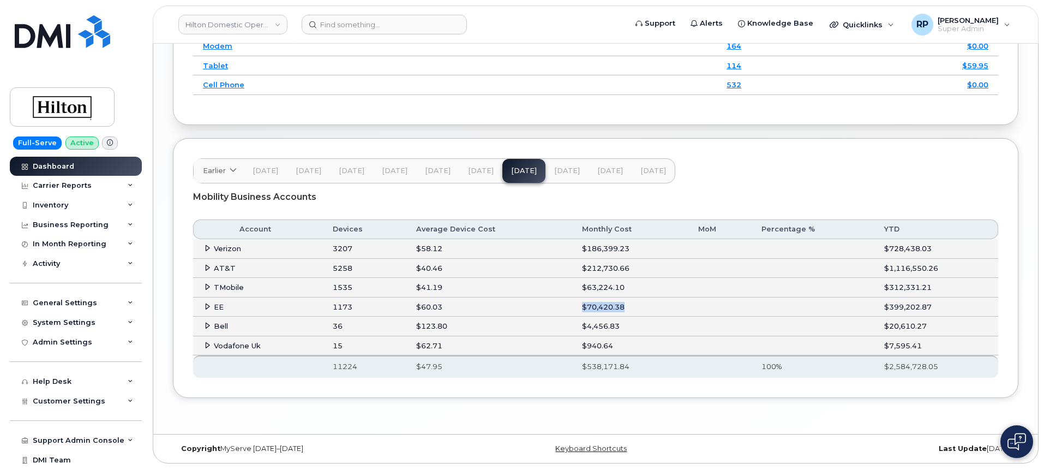
drag, startPoint x: 568, startPoint y: 299, endPoint x: 639, endPoint y: 305, distance: 71.7
click at [639, 305] on tr "EE 1173 $60.03 $70,420.38 $399,202.87" at bounding box center [595, 307] width 805 height 20
click at [571, 171] on span "[DATE]" at bounding box center [567, 170] width 26 height 9
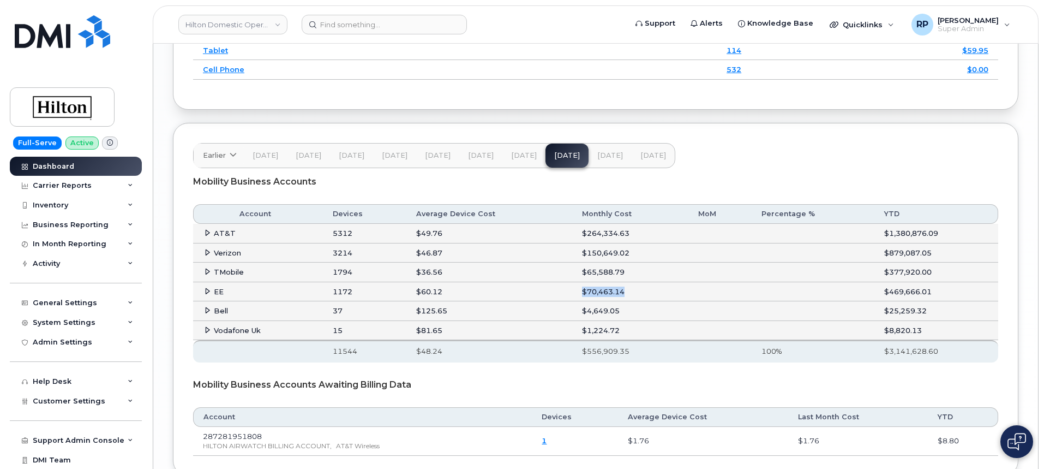
drag, startPoint x: 578, startPoint y: 308, endPoint x: 650, endPoint y: 302, distance: 72.7
click at [650, 302] on td "$70,463.14" at bounding box center [630, 292] width 116 height 20
click at [482, 160] on span "[DATE]" at bounding box center [481, 155] width 26 height 9
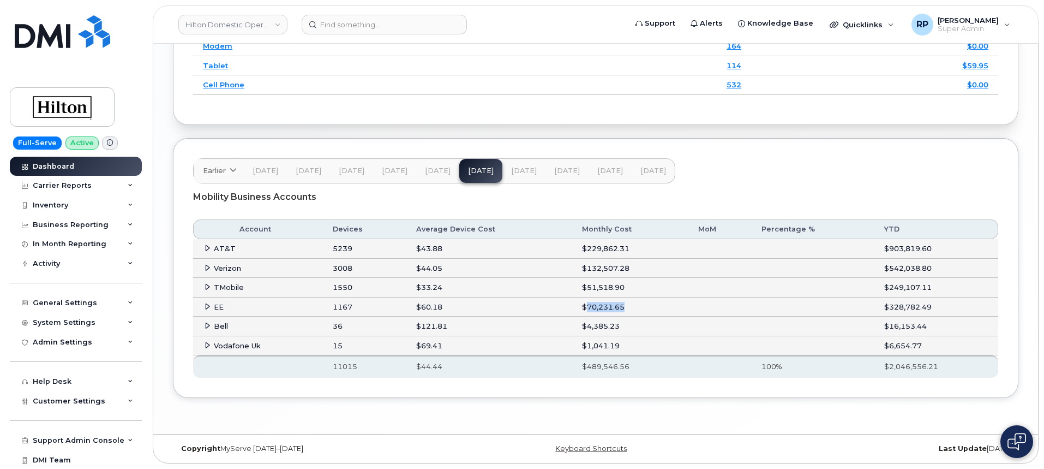
drag, startPoint x: 582, startPoint y: 309, endPoint x: 642, endPoint y: 302, distance: 61.0
click at [642, 302] on td "$70,231.65" at bounding box center [630, 307] width 116 height 20
click at [592, 171] on button "[DATE]" at bounding box center [609, 171] width 43 height 24
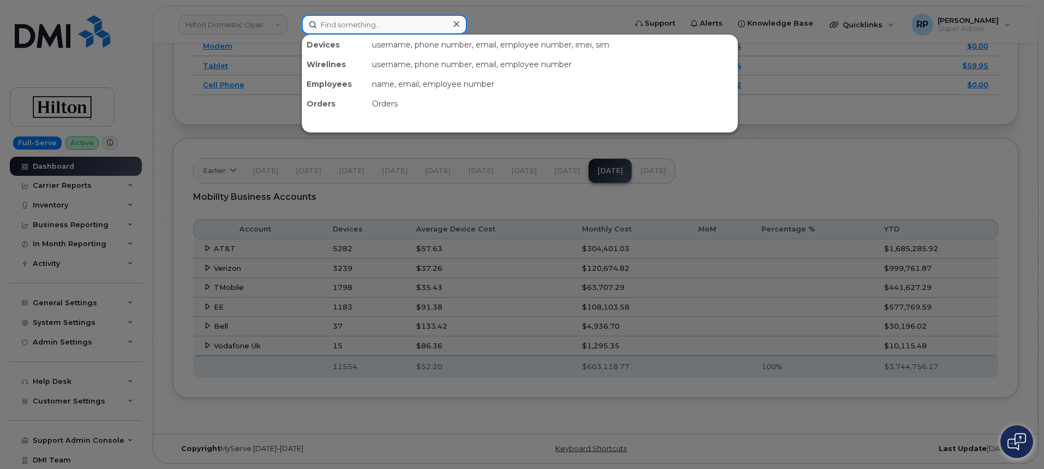
click at [342, 29] on input at bounding box center [384, 25] width 165 height 20
paste input "07956377434"
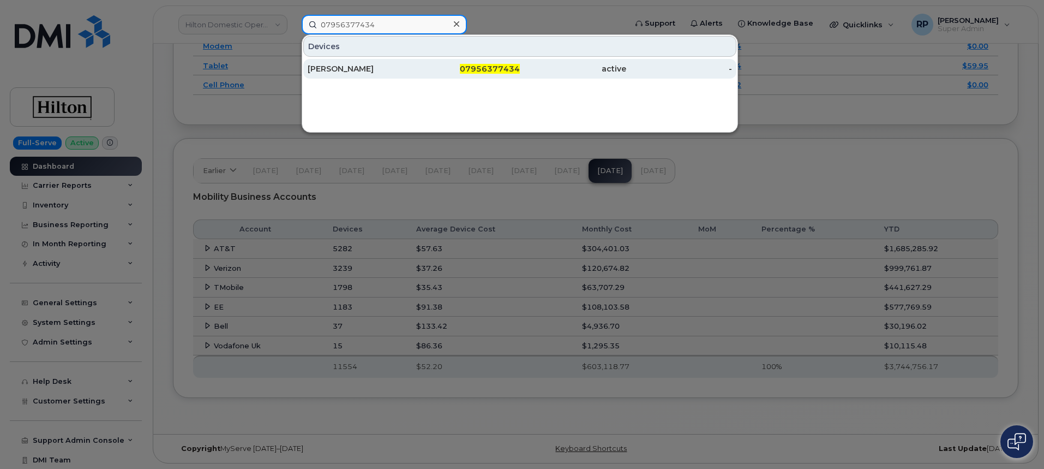
type input "07956377434"
click at [445, 73] on div "07956377434" at bounding box center [467, 68] width 106 height 11
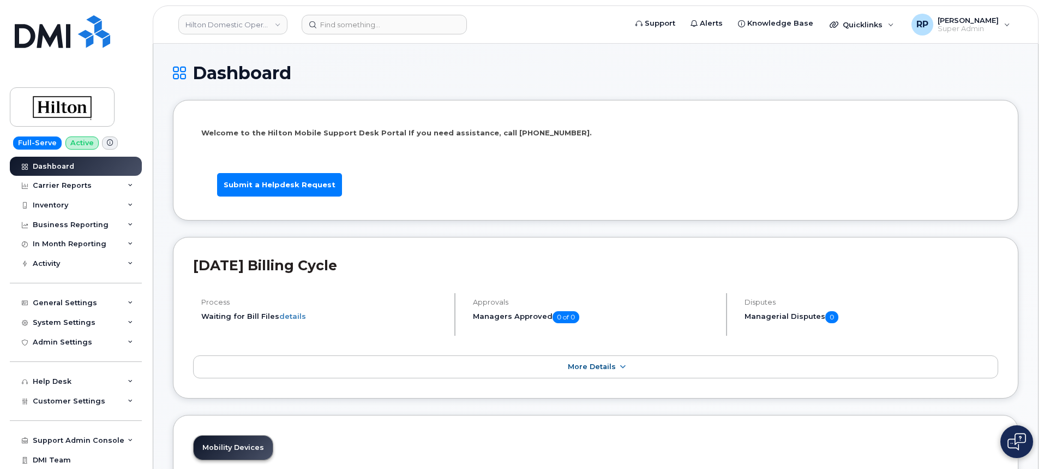
drag, startPoint x: 67, startPoint y: 207, endPoint x: 81, endPoint y: 231, distance: 28.6
click at [67, 207] on div "Inventory" at bounding box center [50, 205] width 35 height 9
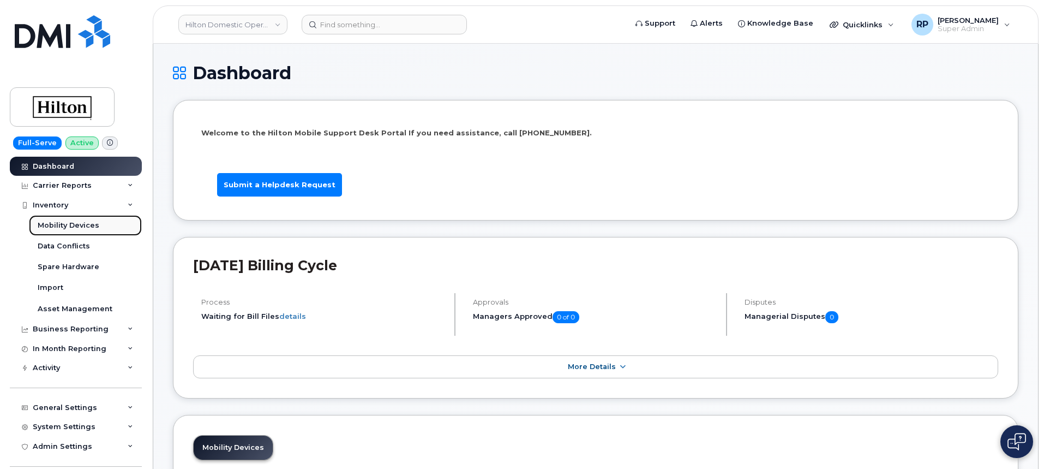
click at [74, 232] on link "Mobility Devices" at bounding box center [85, 225] width 113 height 21
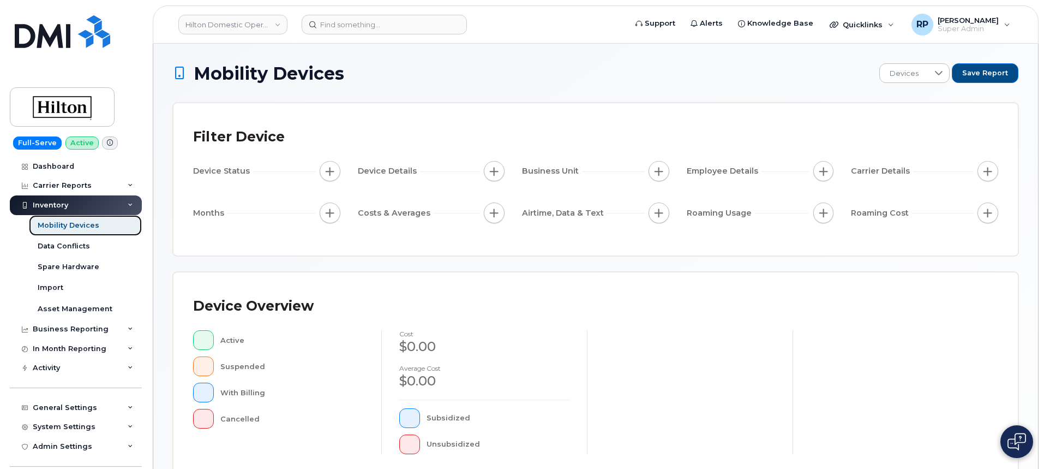
click at [73, 230] on div "Mobility Devices" at bounding box center [69, 225] width 62 height 10
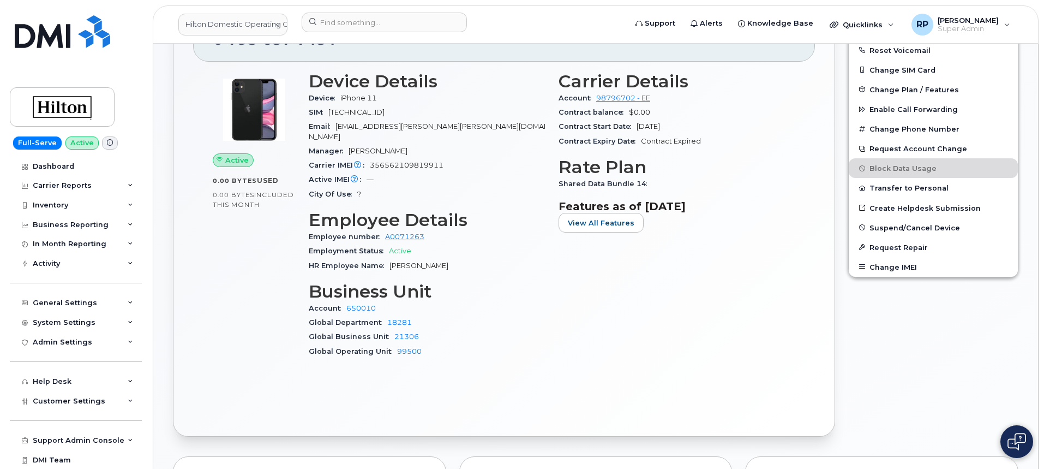
scroll to position [273, 0]
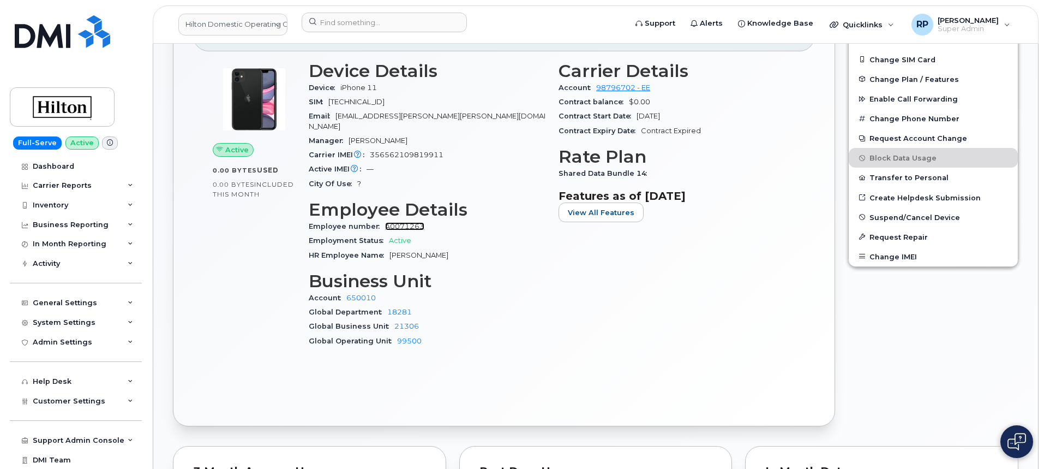
click at [403, 222] on link "A0071263" at bounding box center [404, 226] width 39 height 8
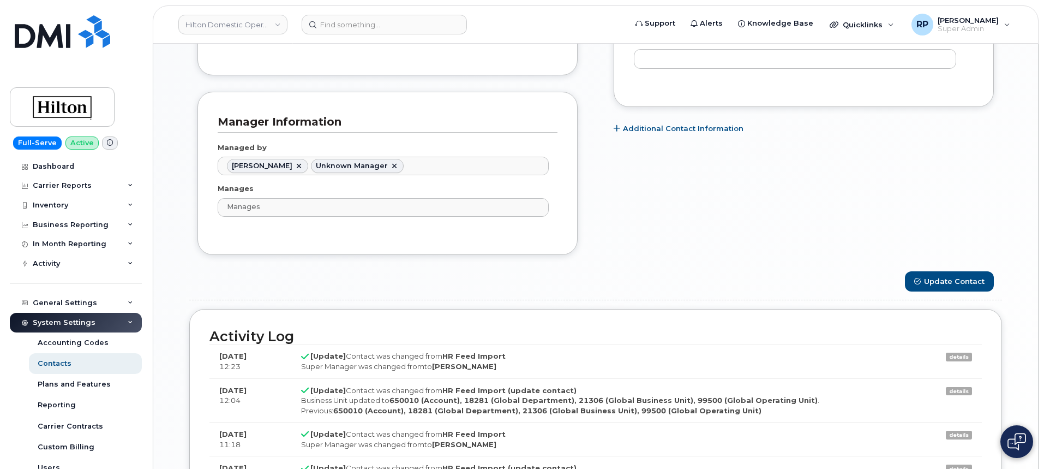
scroll to position [636, 0]
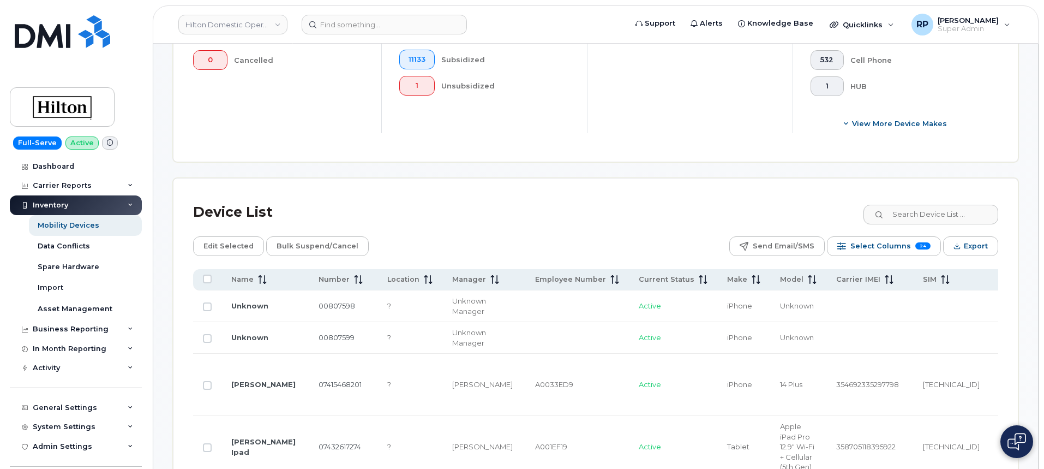
scroll to position [364, 0]
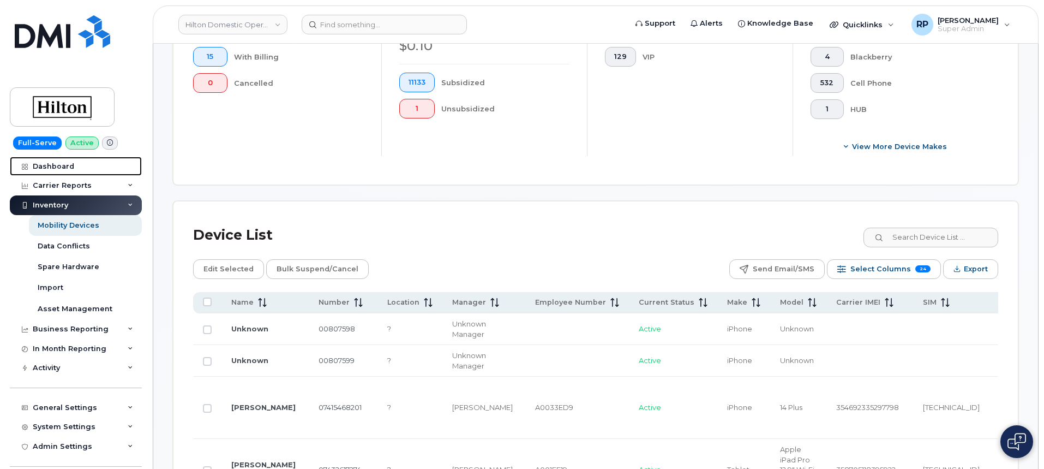
drag, startPoint x: 46, startPoint y: 169, endPoint x: 81, endPoint y: 125, distance: 55.8
click at [46, 169] on div "Dashboard" at bounding box center [53, 166] width 41 height 9
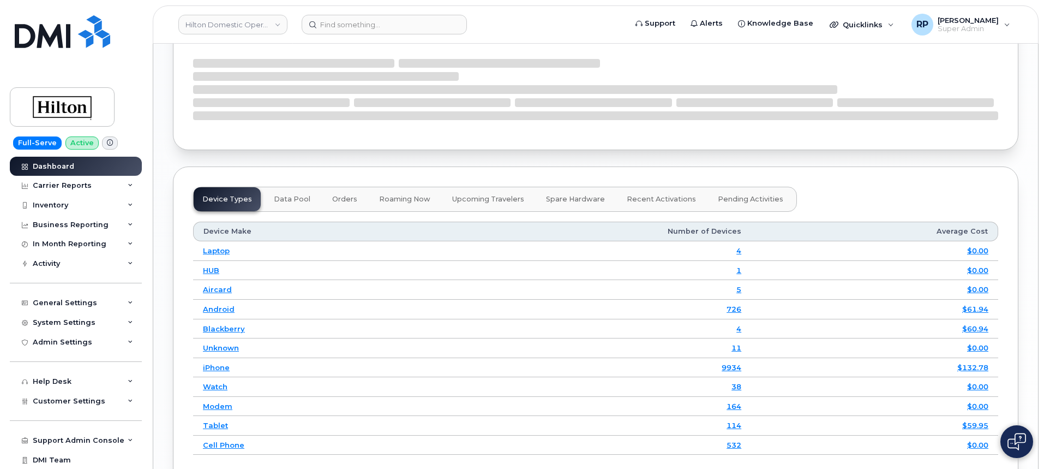
scroll to position [1602, 0]
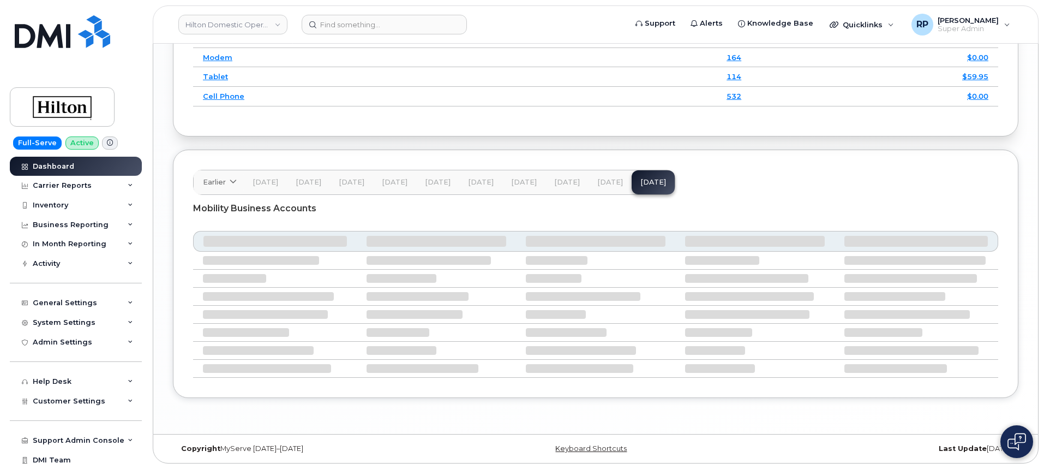
click at [610, 183] on span "[DATE]" at bounding box center [610, 182] width 26 height 9
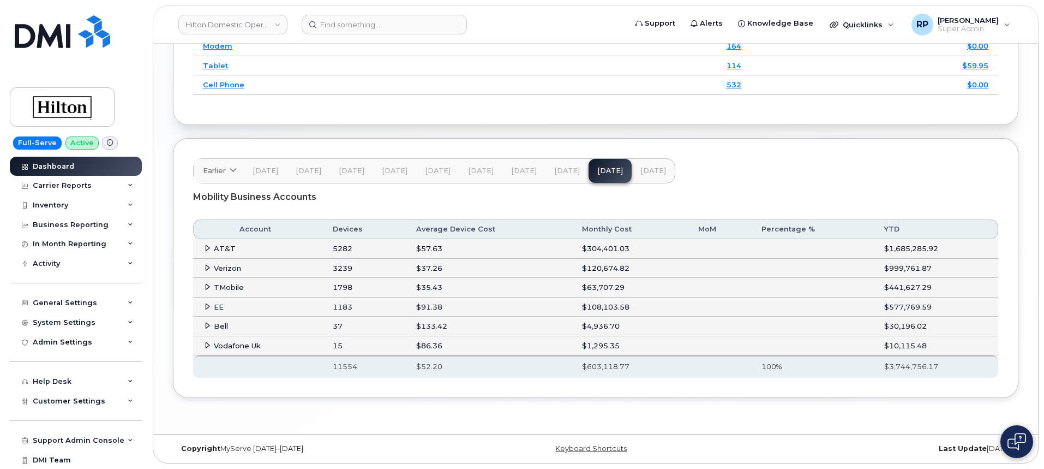
click at [207, 310] on icon at bounding box center [207, 306] width 7 height 7
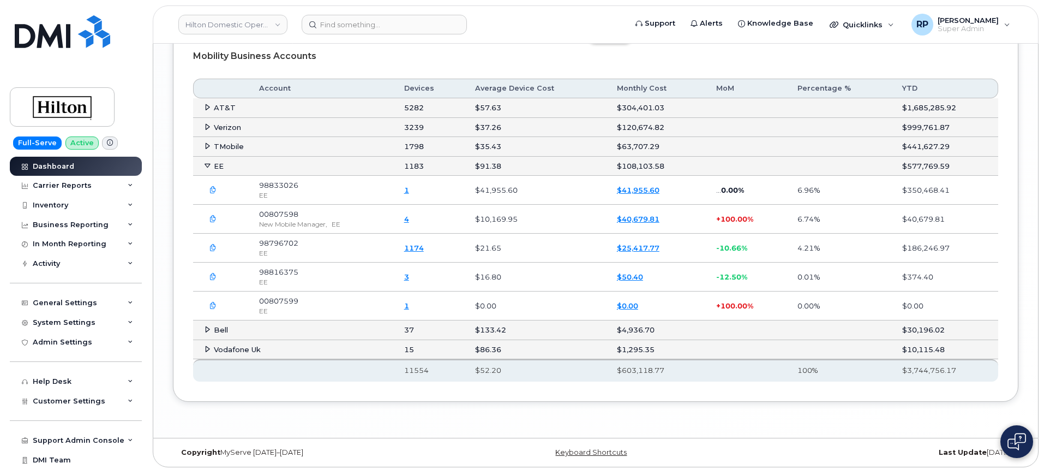
scroll to position [1841, 0]
